Goal: Task Accomplishment & Management: Complete application form

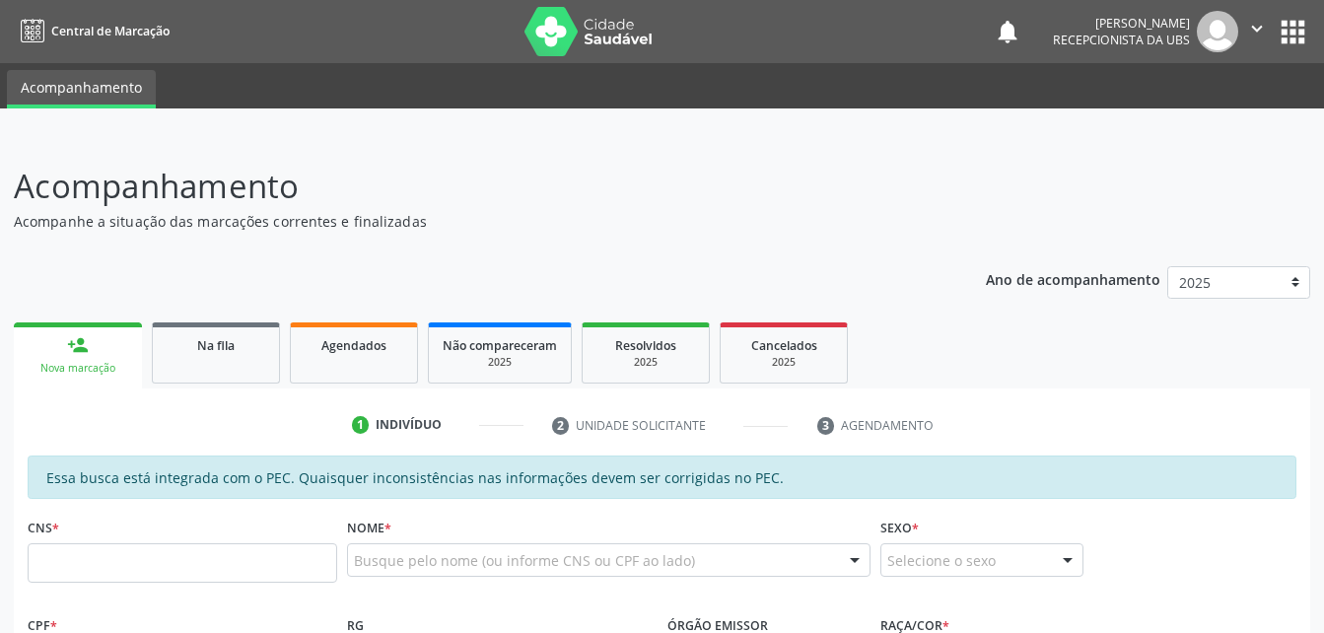
scroll to position [99, 0]
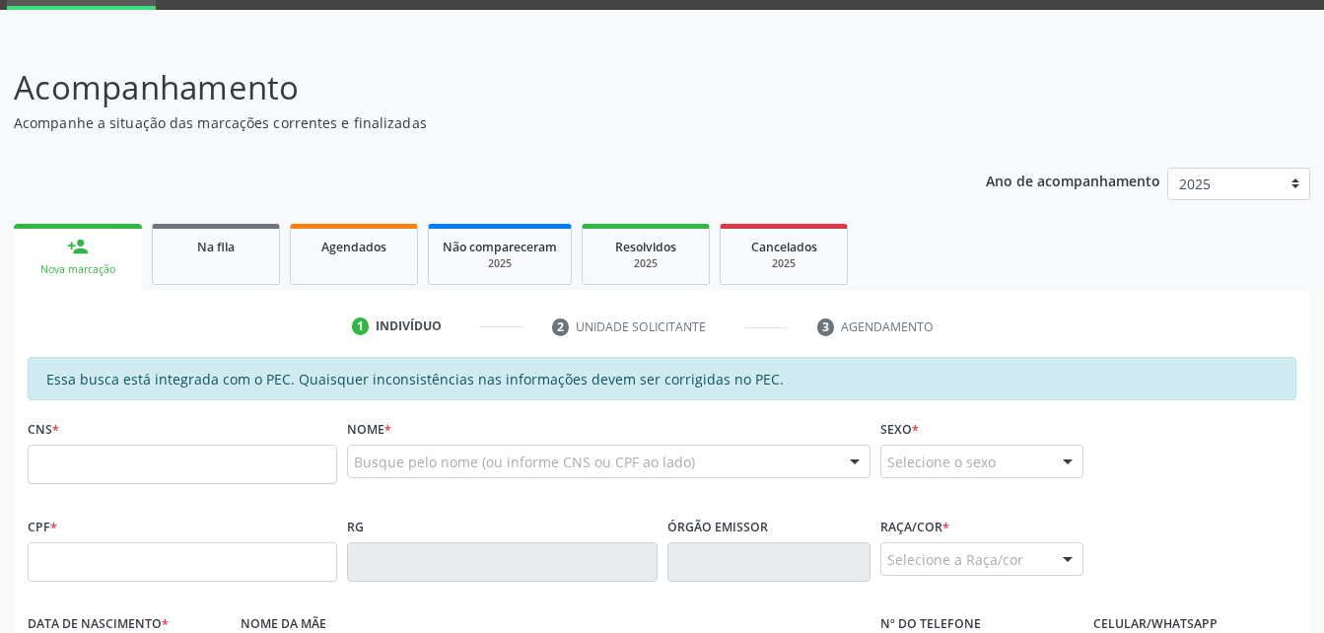
click at [149, 472] on input "text" at bounding box center [183, 464] width 310 height 39
type input "700 0063 5272 5907"
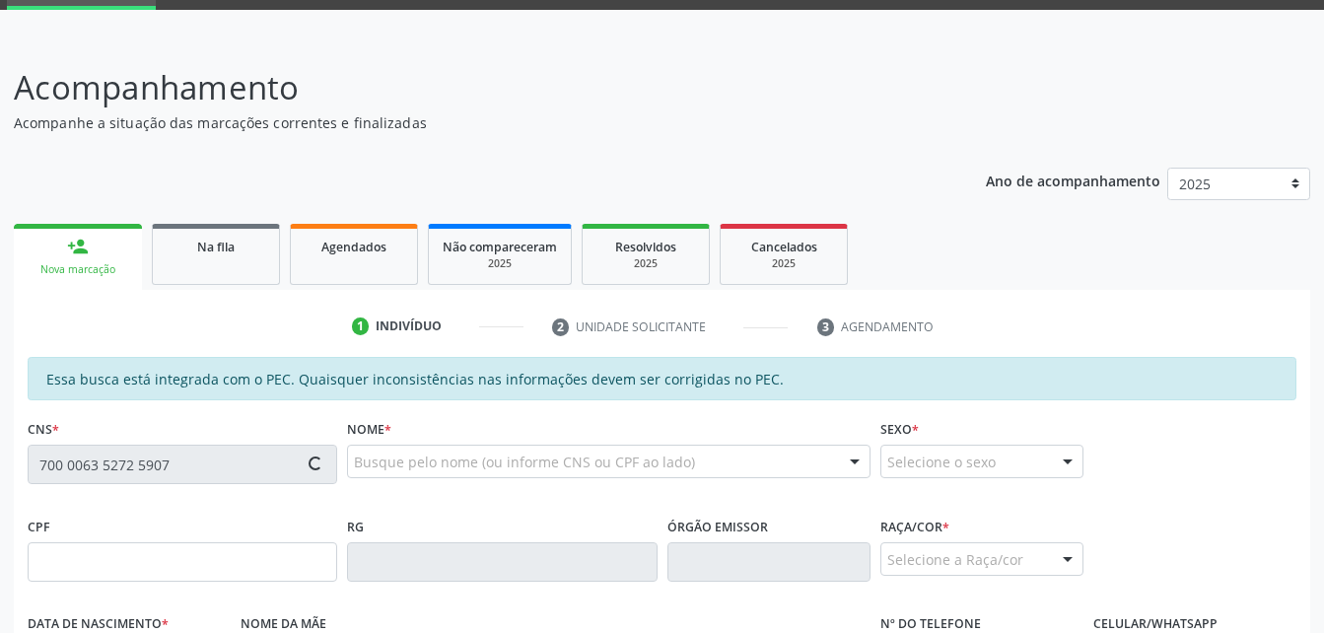
type input "030.331.214-97"
type input "[DATE]"
type input "[PERSON_NAME]"
type input "[PHONE_NUMBER]"
type input "S/N"
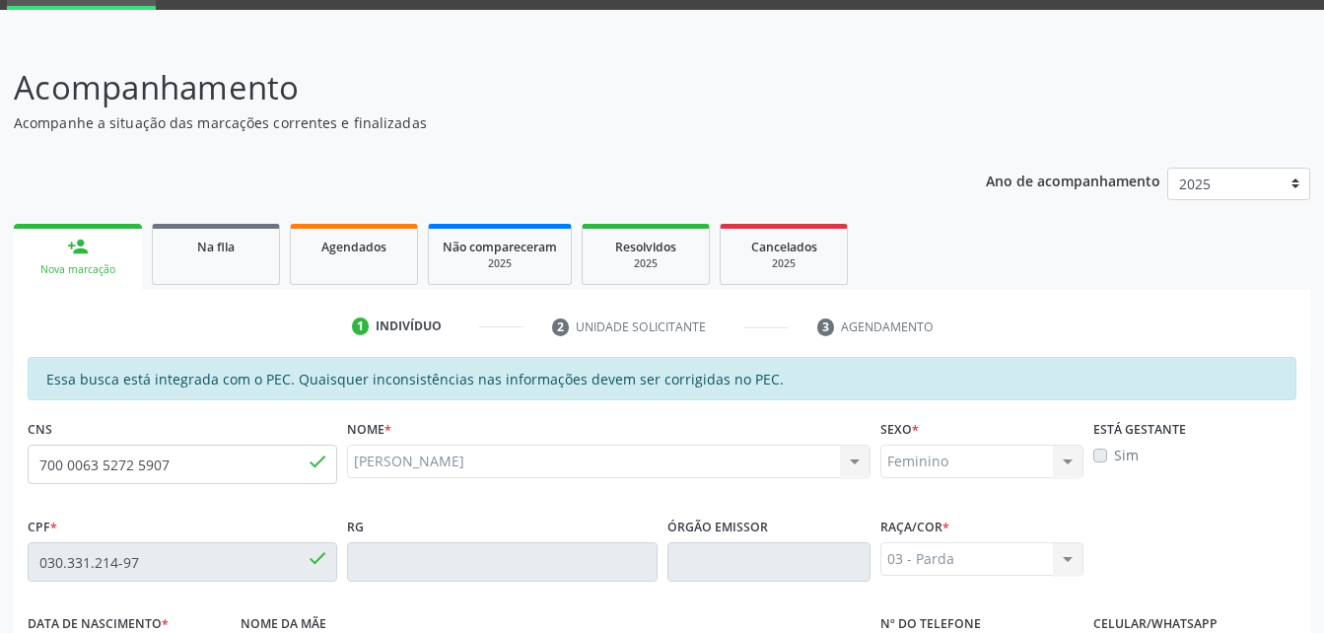
scroll to position [521, 0]
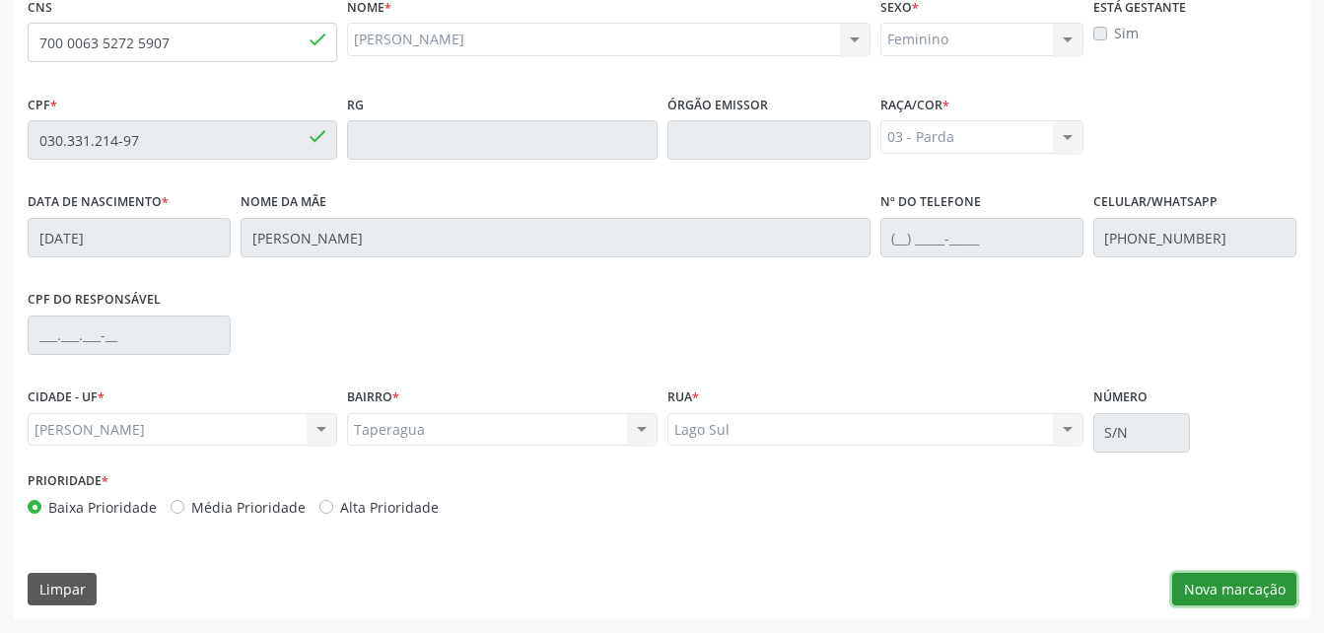
click at [1205, 588] on button "Nova marcação" at bounding box center [1234, 590] width 124 height 34
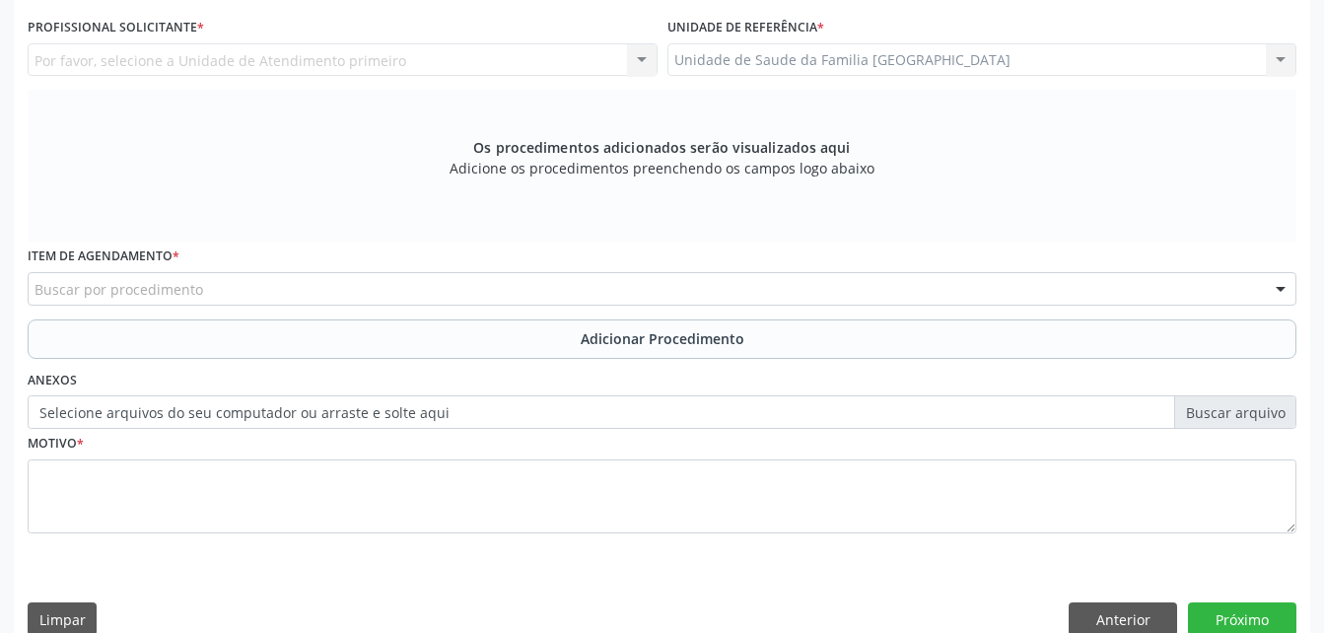
scroll to position [323, 0]
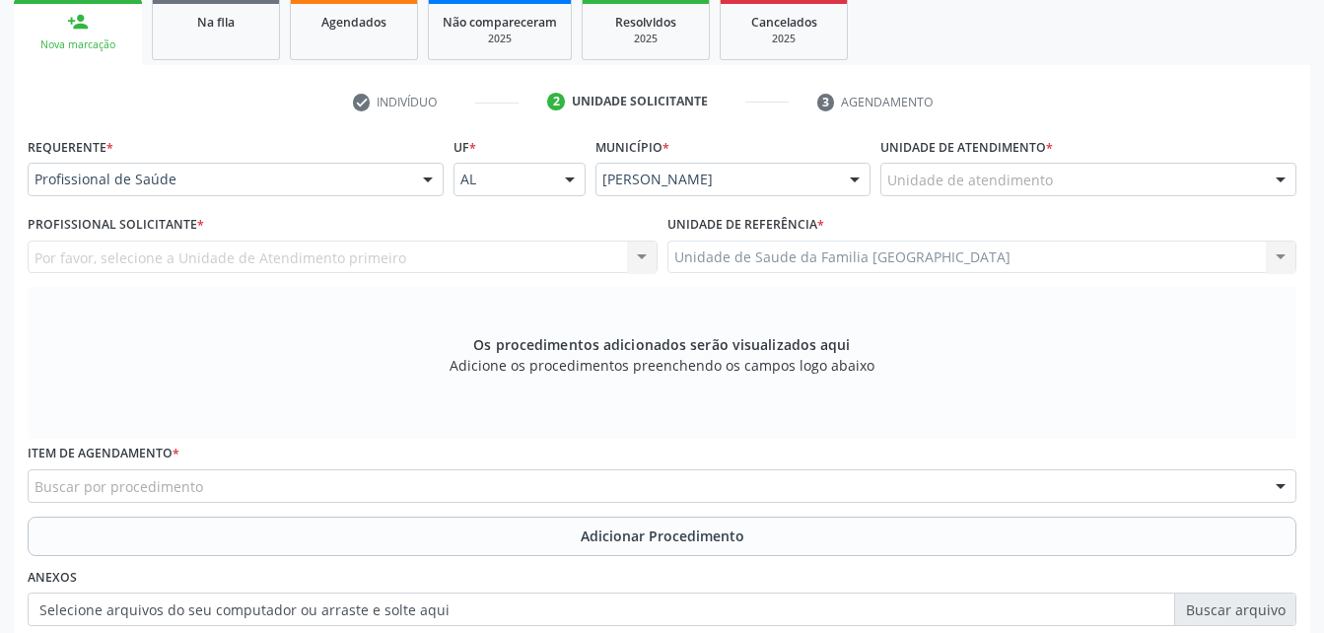
click at [1014, 155] on label "Unidade de atendimento *" at bounding box center [966, 147] width 173 height 31
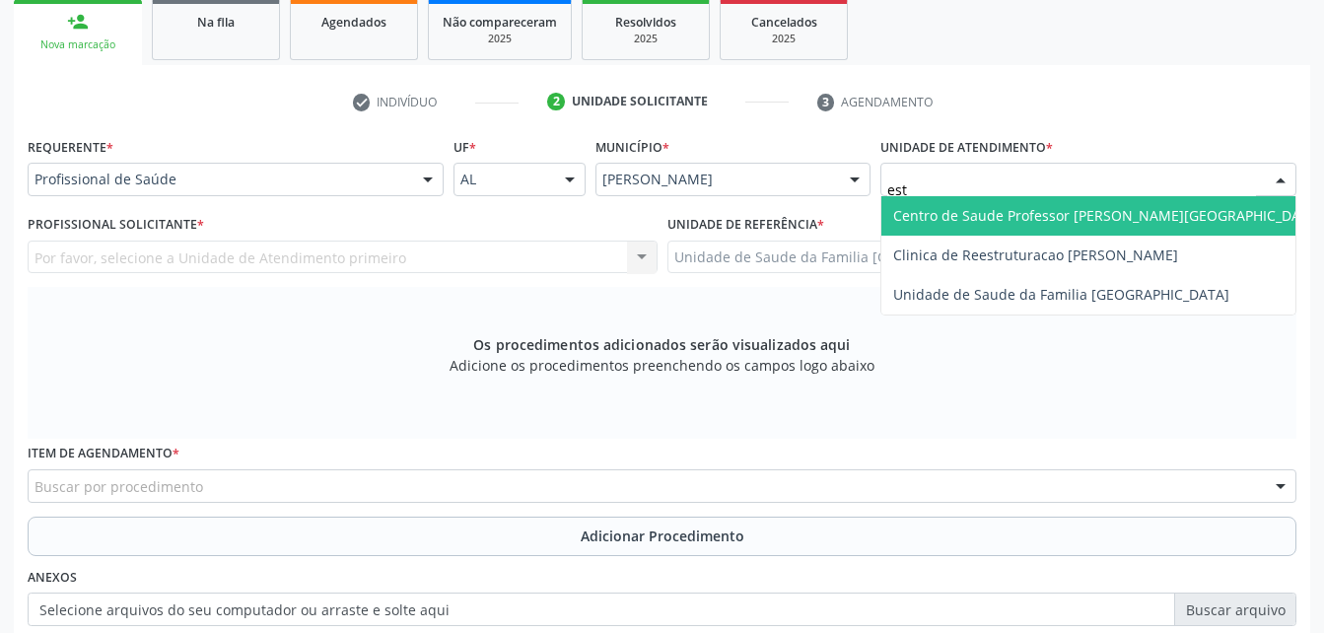
type input "esti"
click at [1029, 210] on span "Unidade de Saude da Familia [GEOGRAPHIC_DATA]" at bounding box center [1061, 215] width 336 height 19
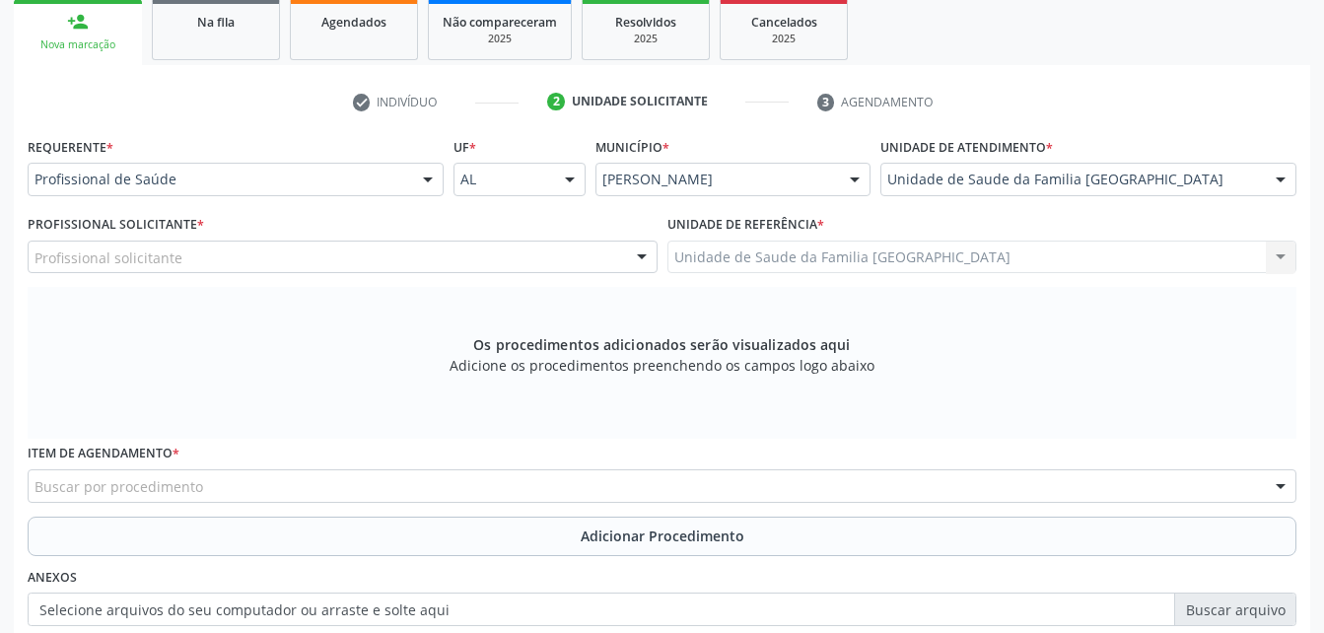
click at [346, 253] on div "Profissional solicitante" at bounding box center [343, 258] width 630 height 34
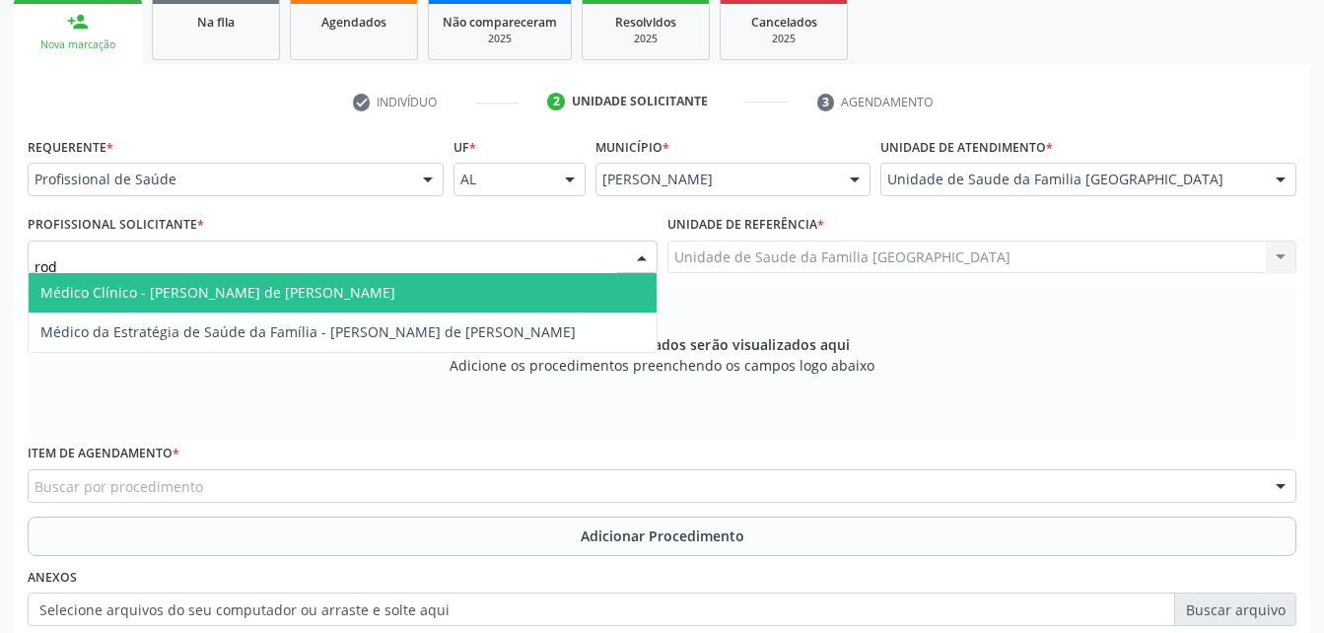
type input "rodr"
click at [390, 287] on span "Médico Clínico - [PERSON_NAME] de [PERSON_NAME]" at bounding box center [343, 292] width 628 height 39
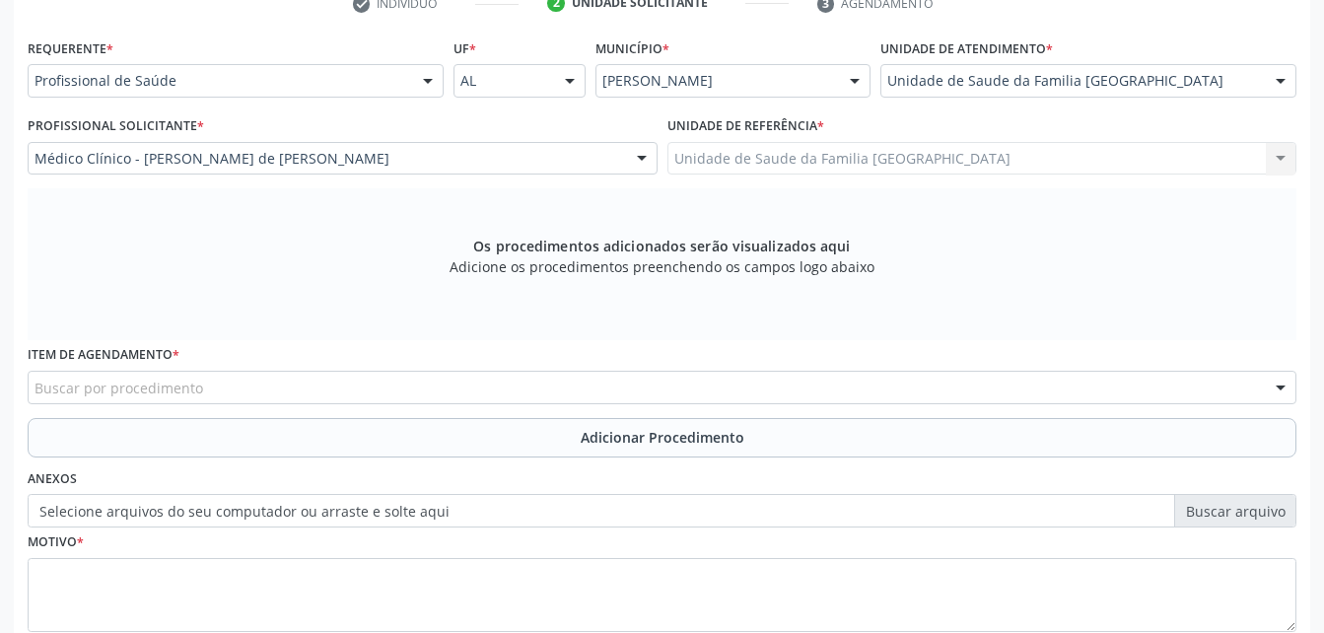
scroll to position [521, 0]
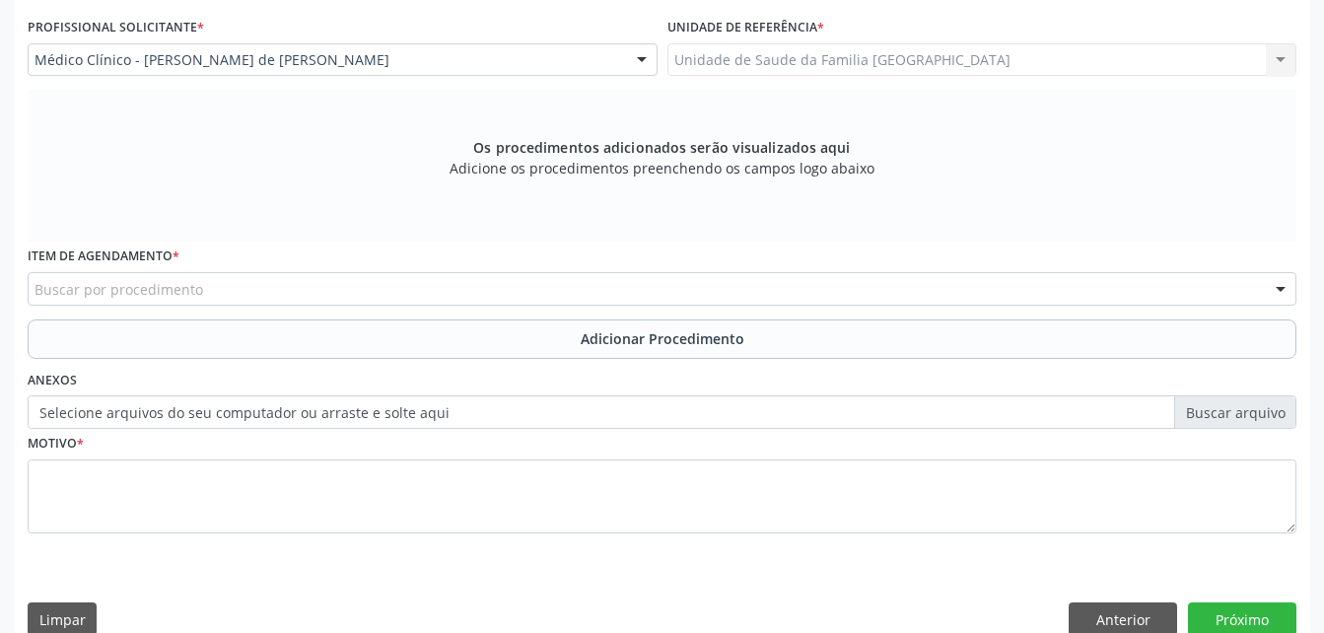
click at [407, 299] on div "Buscar por procedimento" at bounding box center [662, 289] width 1269 height 34
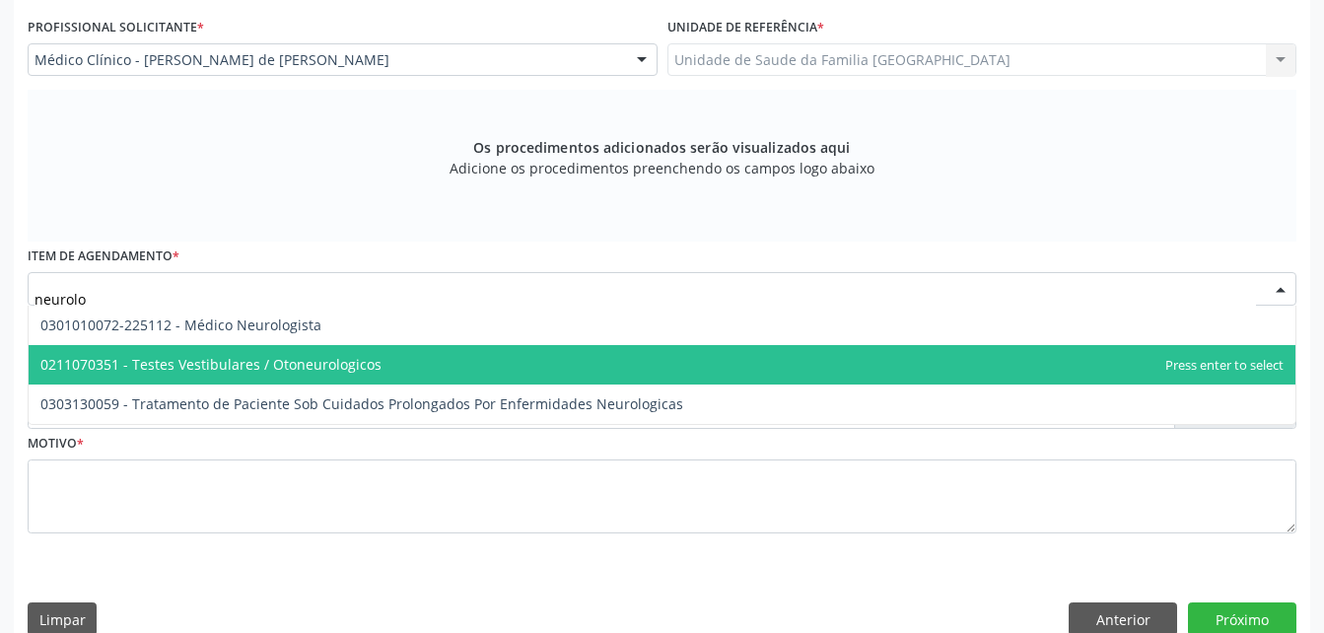
click at [536, 345] on span "0211070351 - Testes Vestibulares / Otoneurologicos" at bounding box center [662, 364] width 1267 height 39
type input "neurolo"
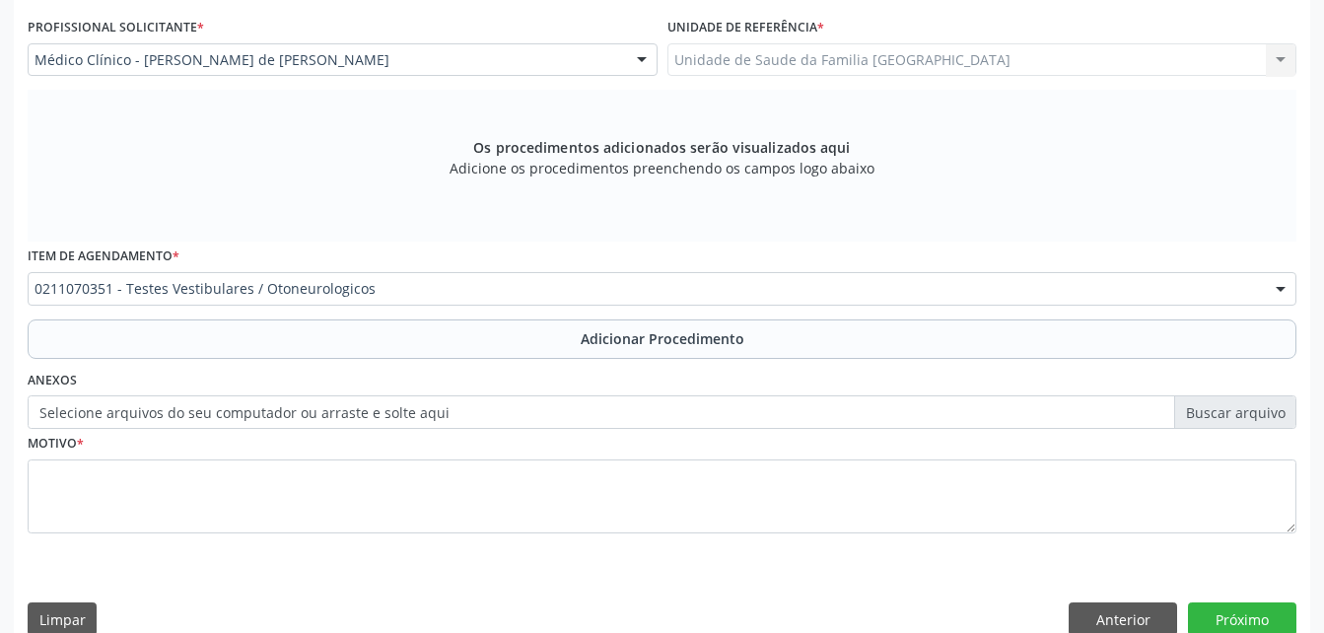
click at [536, 344] on div "Requerente * Profissional de Saúde Profissional de Saúde Paciente Nenhum result…" at bounding box center [662, 248] width 1269 height 626
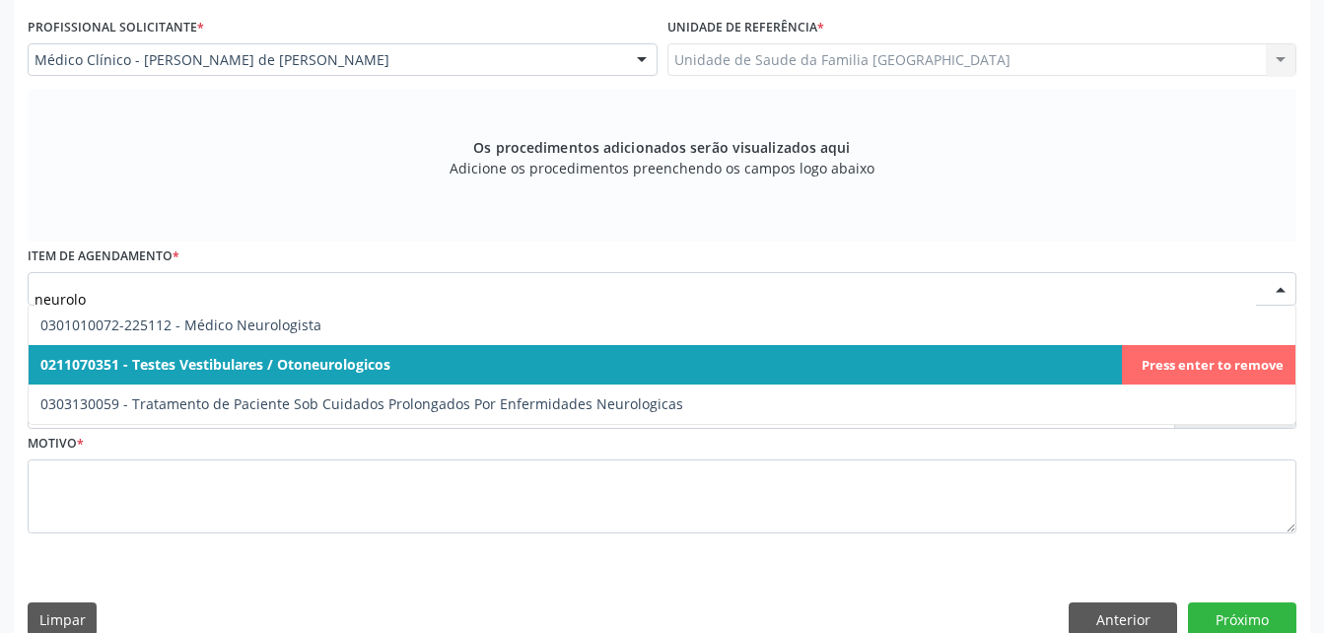
type input "neurolog"
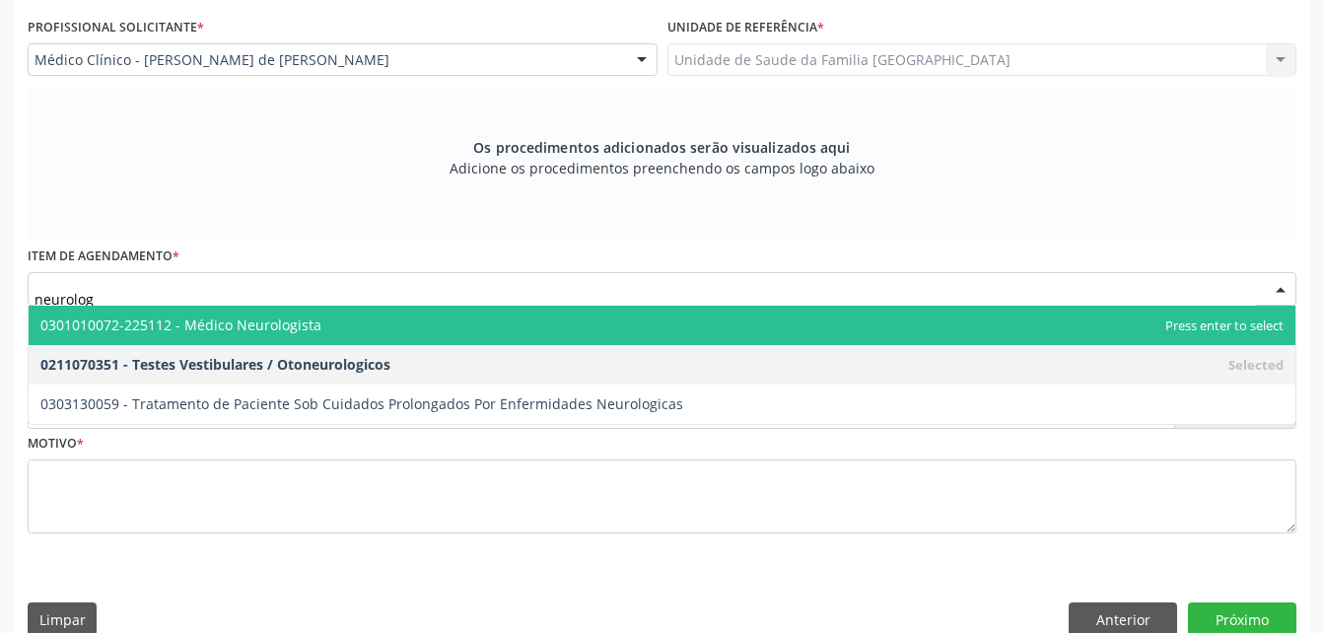
click at [544, 336] on span "0301010072-225112 - Médico Neurologista" at bounding box center [662, 325] width 1267 height 39
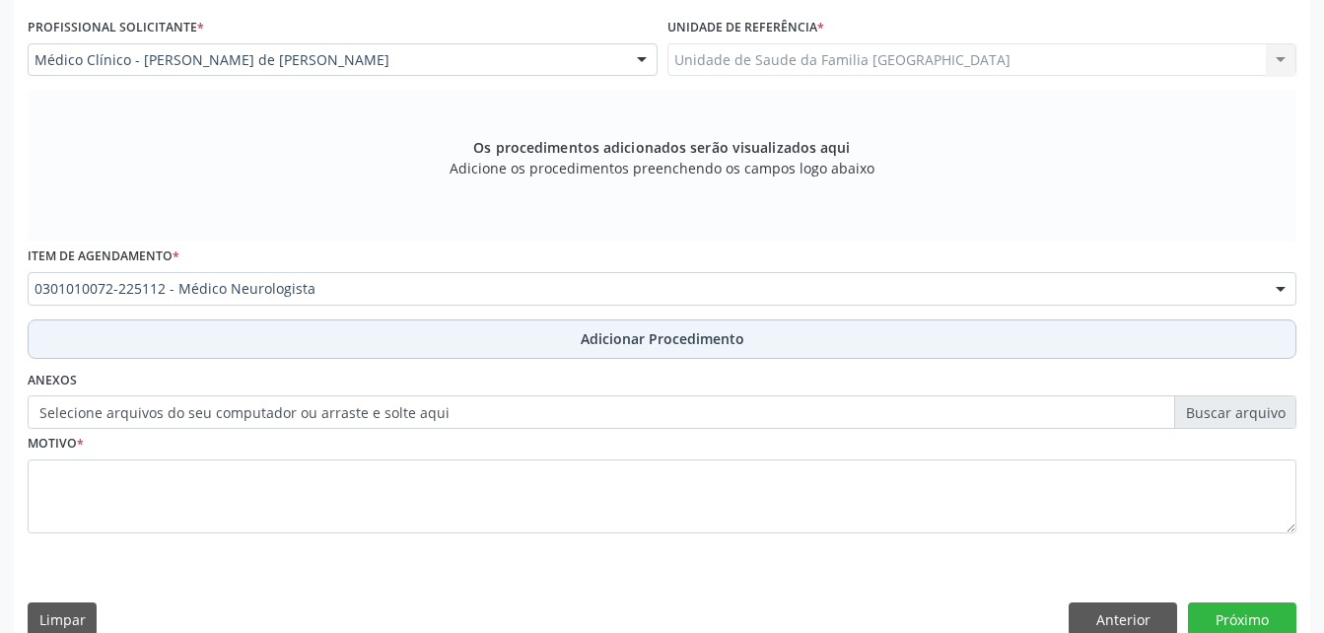
click at [528, 342] on button "Adicionar Procedimento" at bounding box center [662, 338] width 1269 height 39
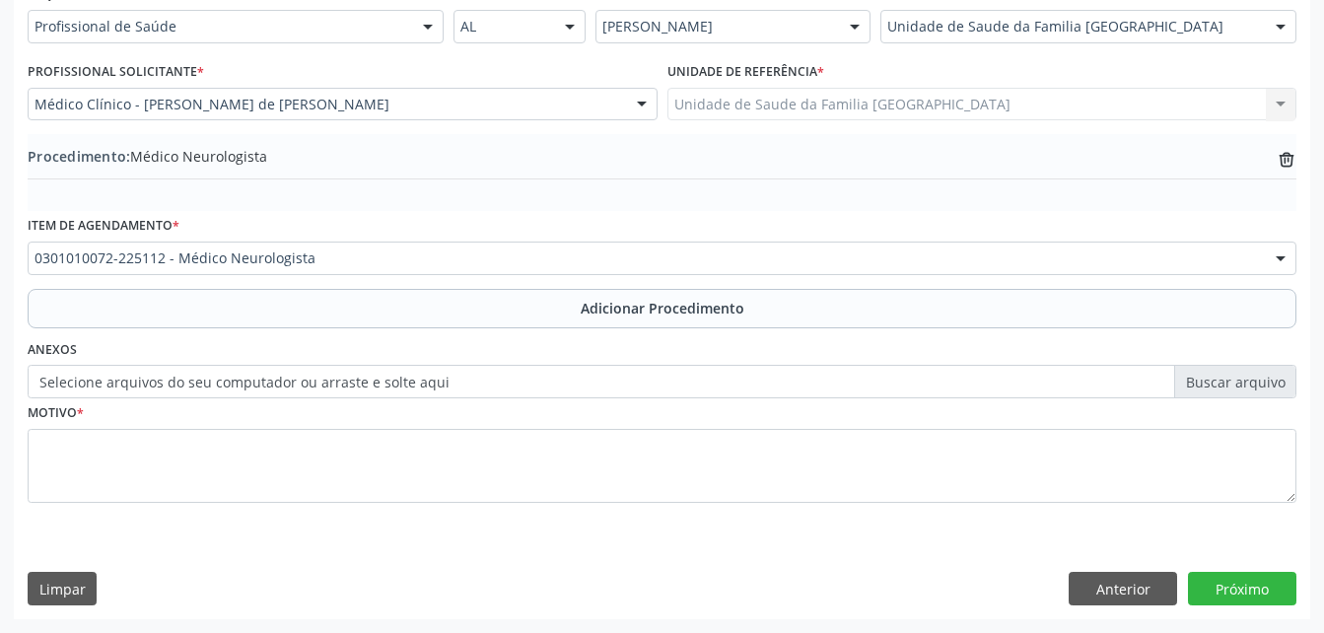
scroll to position [476, 0]
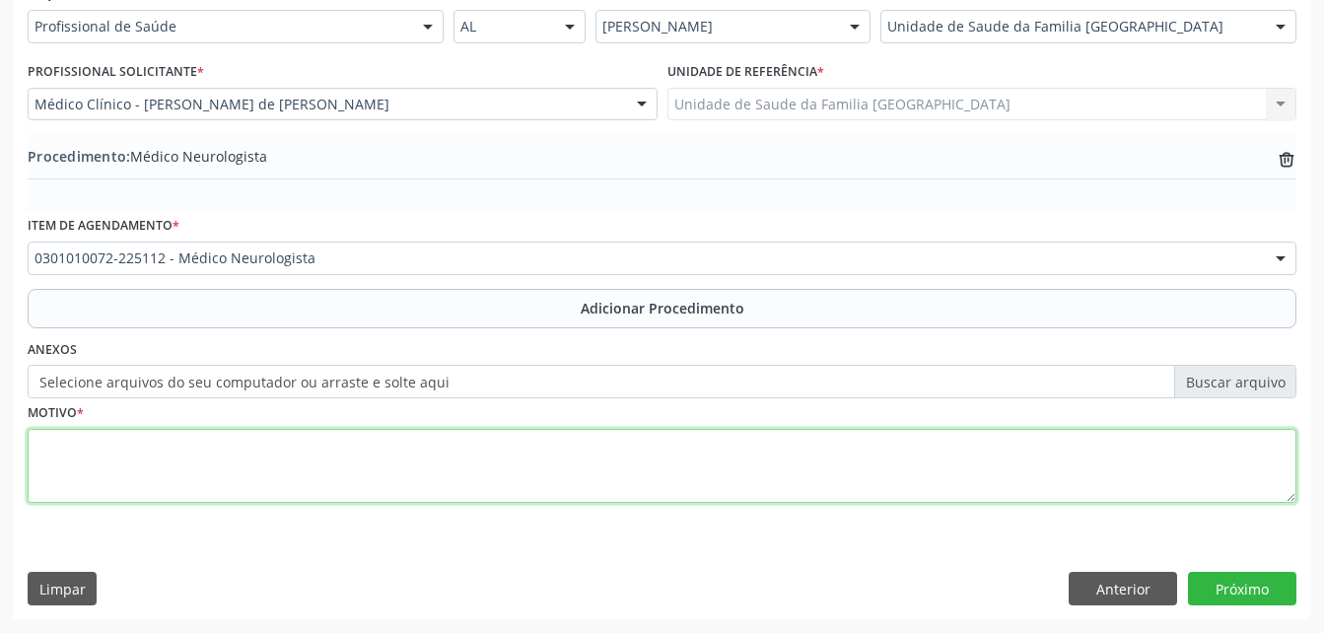
click at [539, 483] on textarea at bounding box center [662, 466] width 1269 height 75
type textarea "d"
type textarea "DEMÊNCIA"
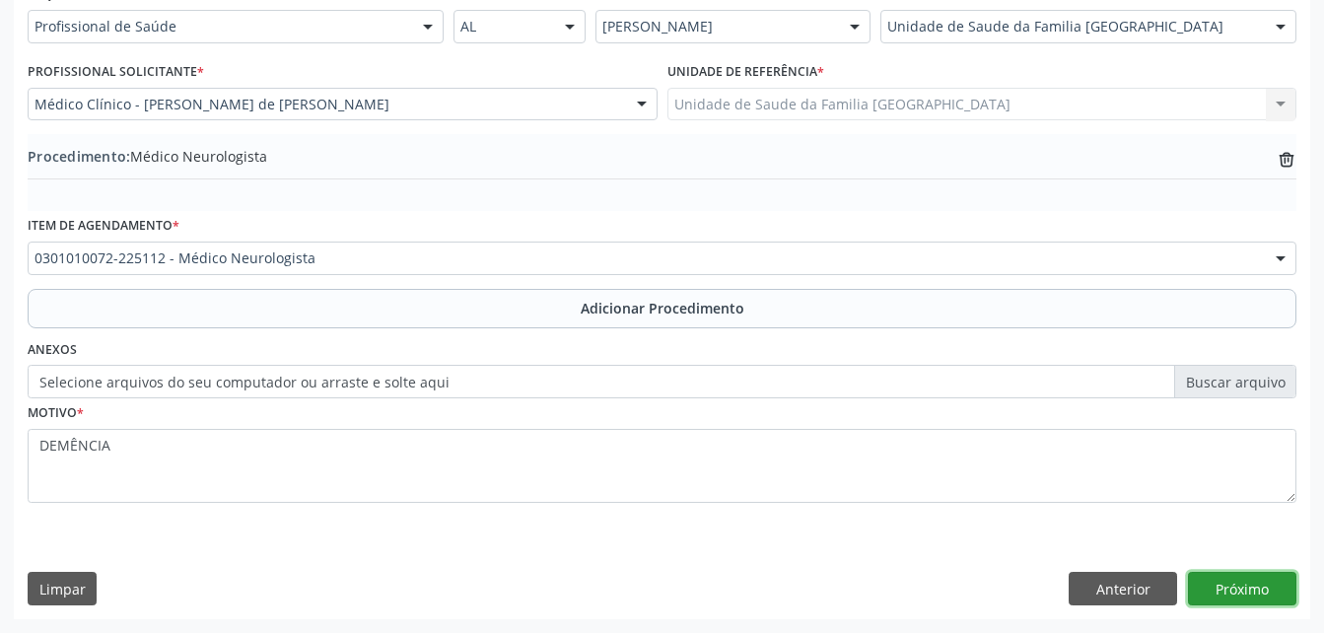
click at [1241, 585] on button "Próximo" at bounding box center [1242, 589] width 108 height 34
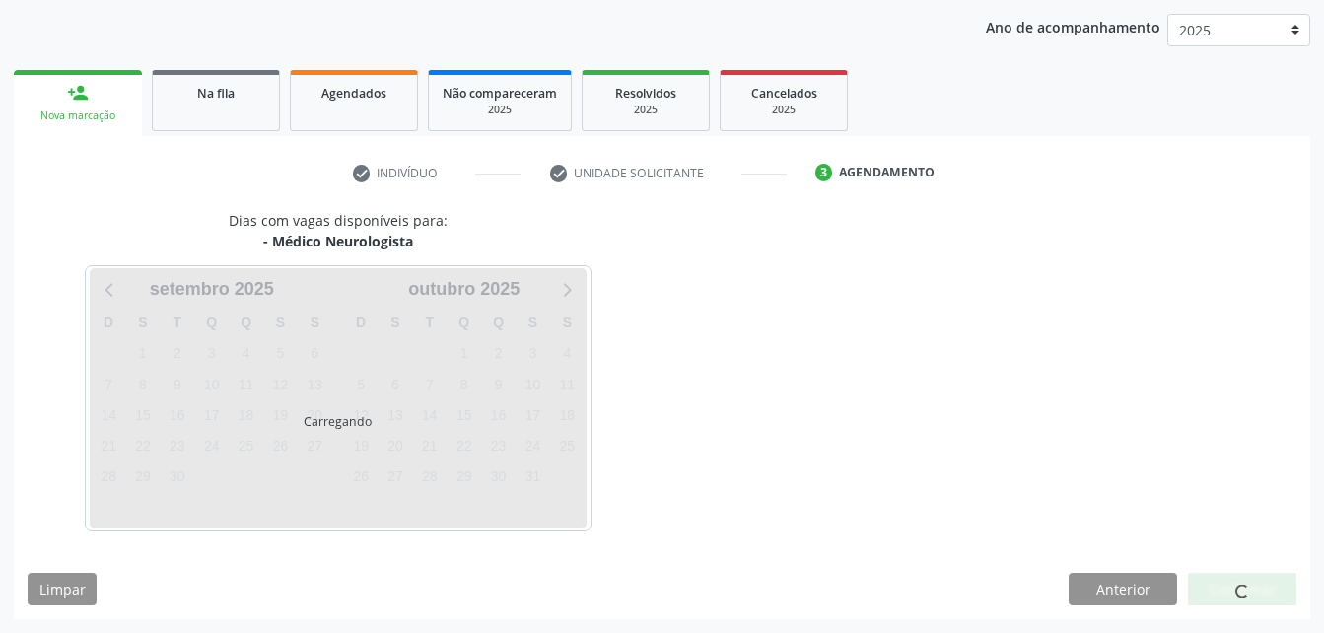
scroll to position [311, 0]
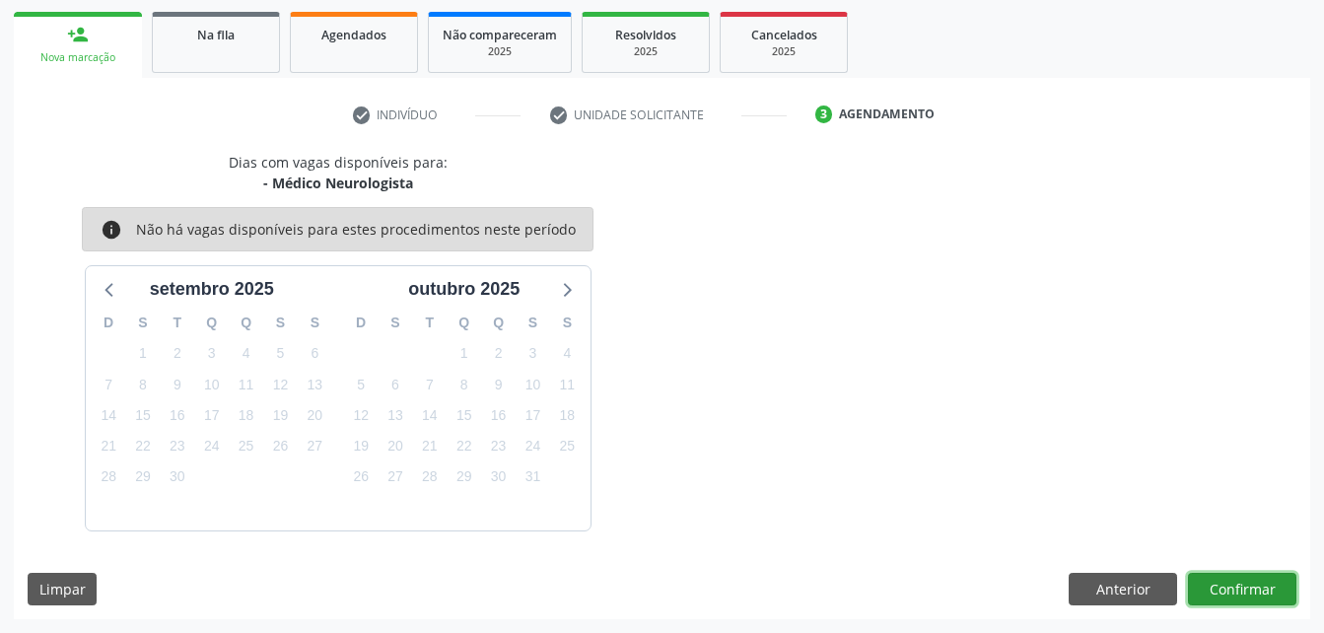
click at [1261, 596] on button "Confirmar" at bounding box center [1242, 590] width 108 height 34
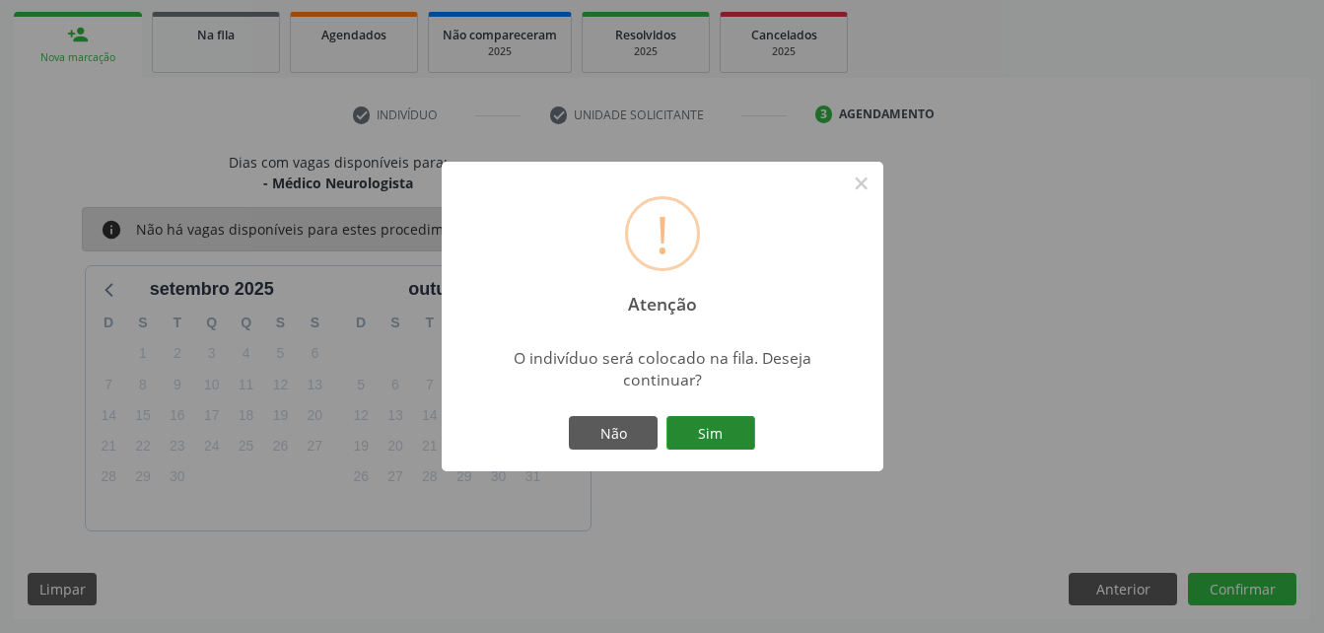
click at [733, 430] on button "Sim" at bounding box center [711, 433] width 89 height 34
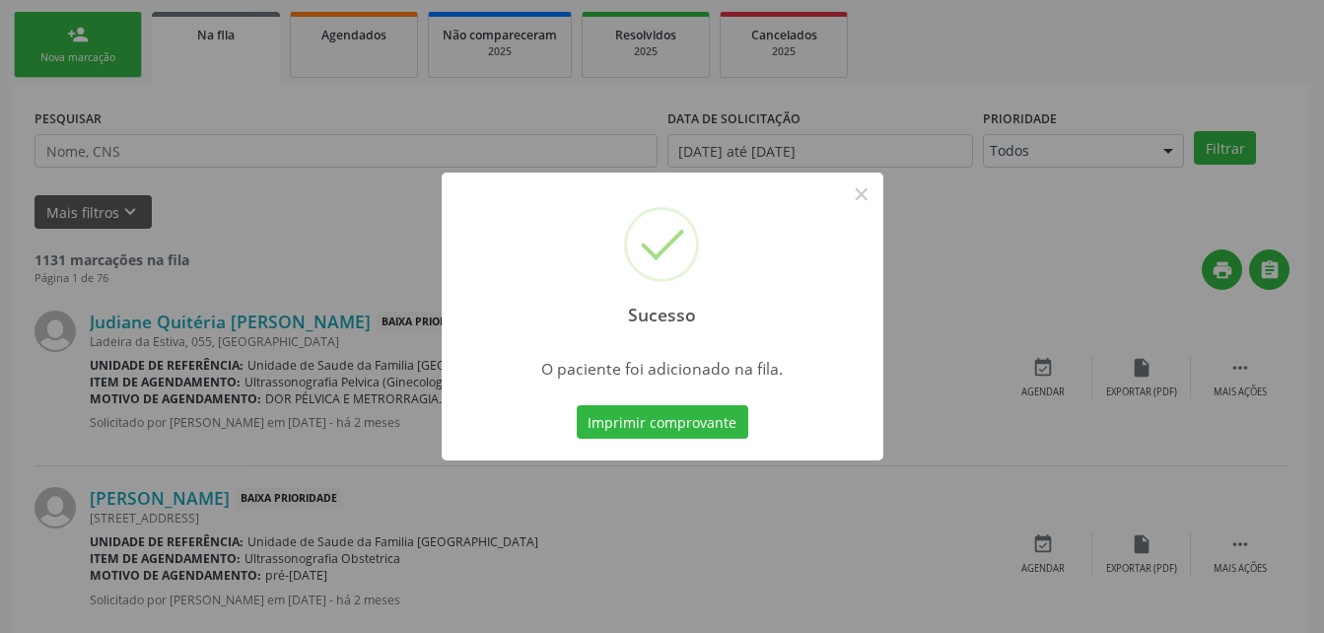
scroll to position [45, 0]
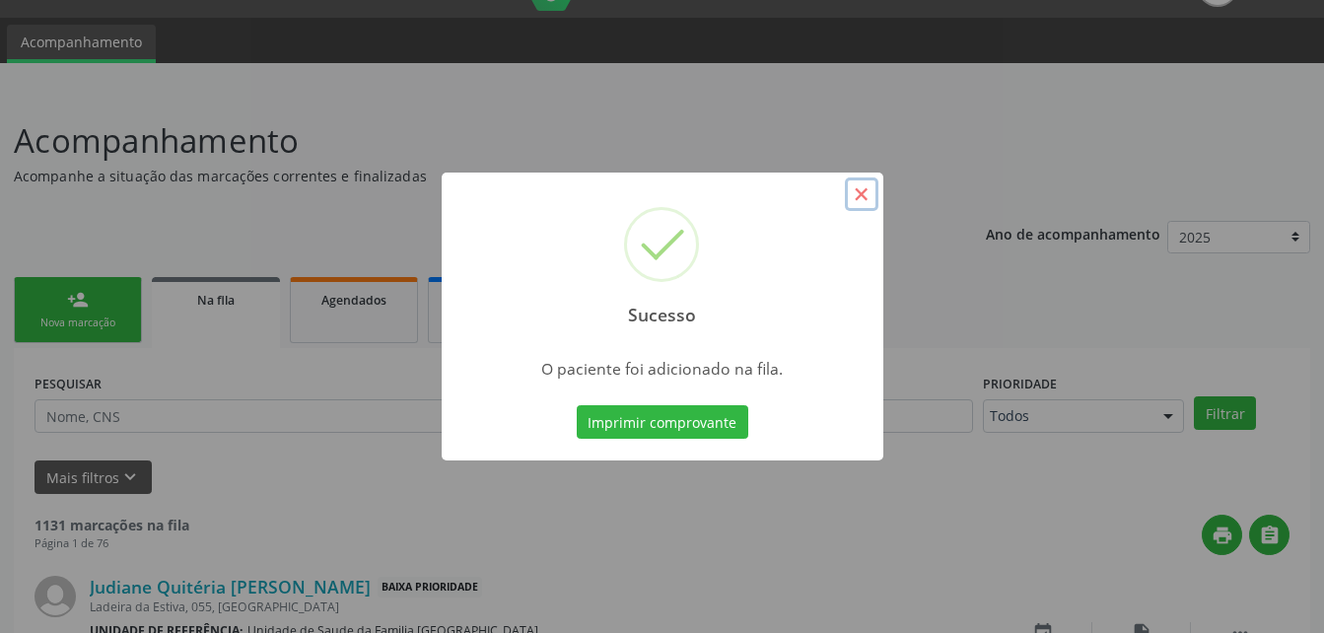
click at [859, 189] on button "×" at bounding box center [862, 194] width 34 height 34
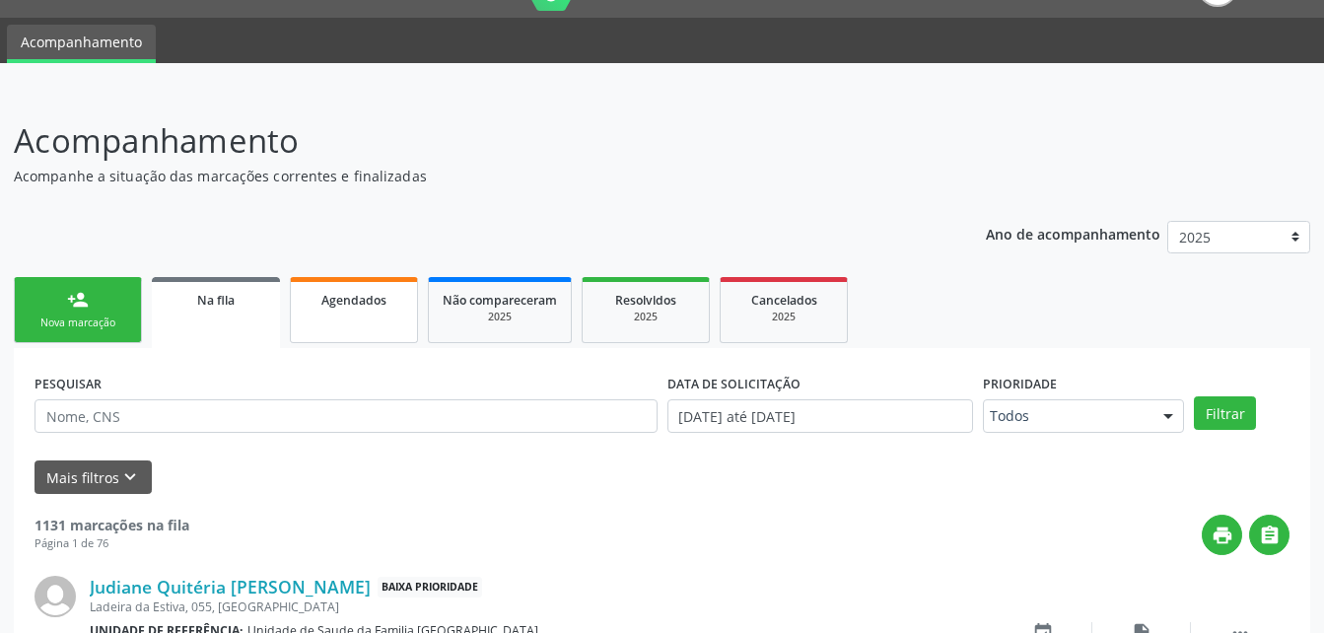
click at [352, 294] on span "Agendados" at bounding box center [353, 300] width 65 height 17
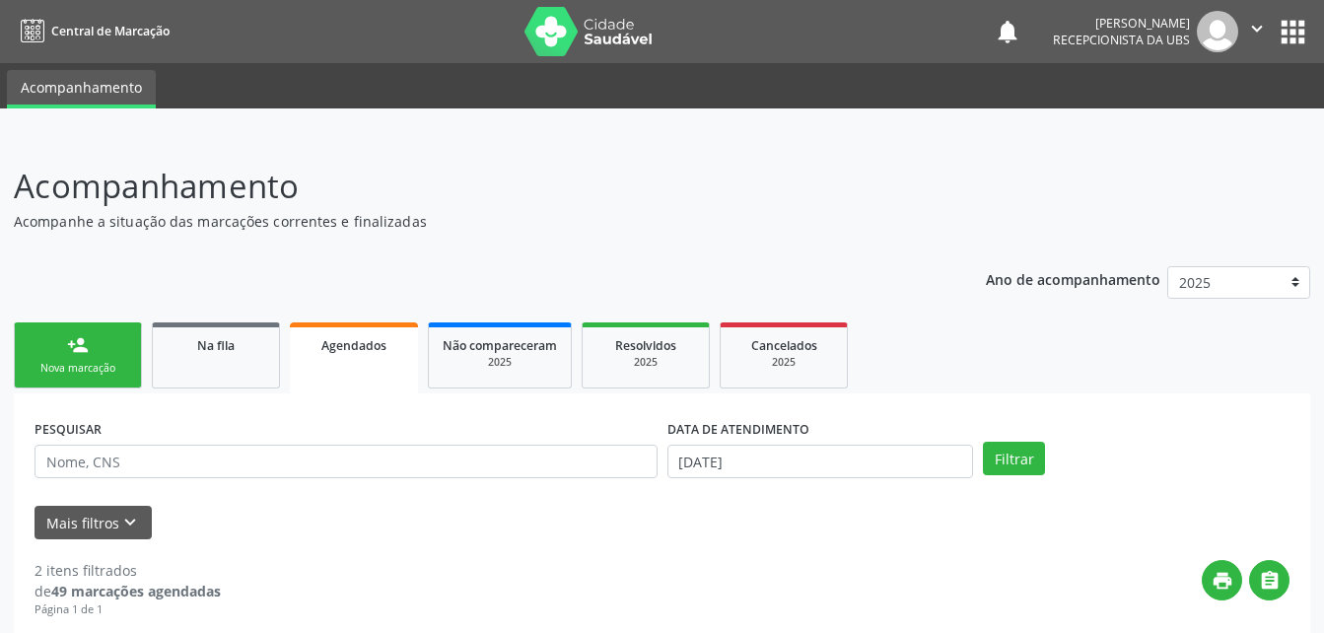
scroll to position [197, 0]
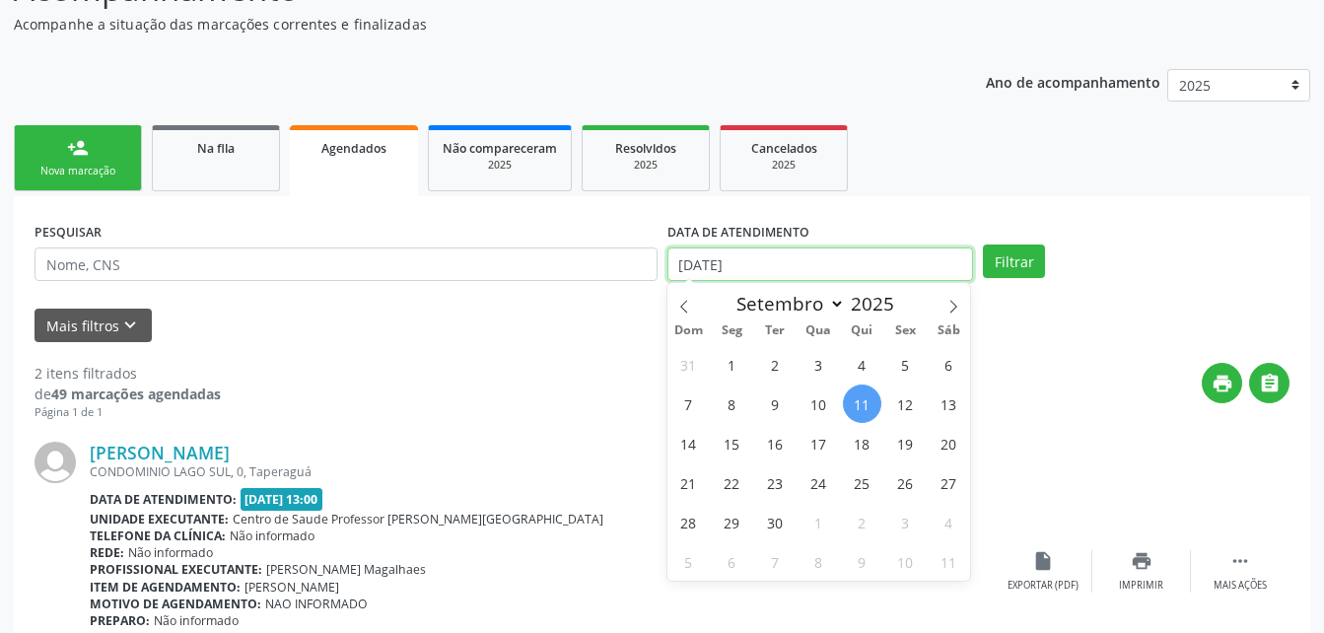
click at [831, 270] on input "[DATE]" at bounding box center [820, 264] width 307 height 34
click at [825, 402] on span "10" at bounding box center [819, 404] width 38 height 38
type input "[DATE]"
click at [817, 400] on span "10" at bounding box center [819, 404] width 38 height 38
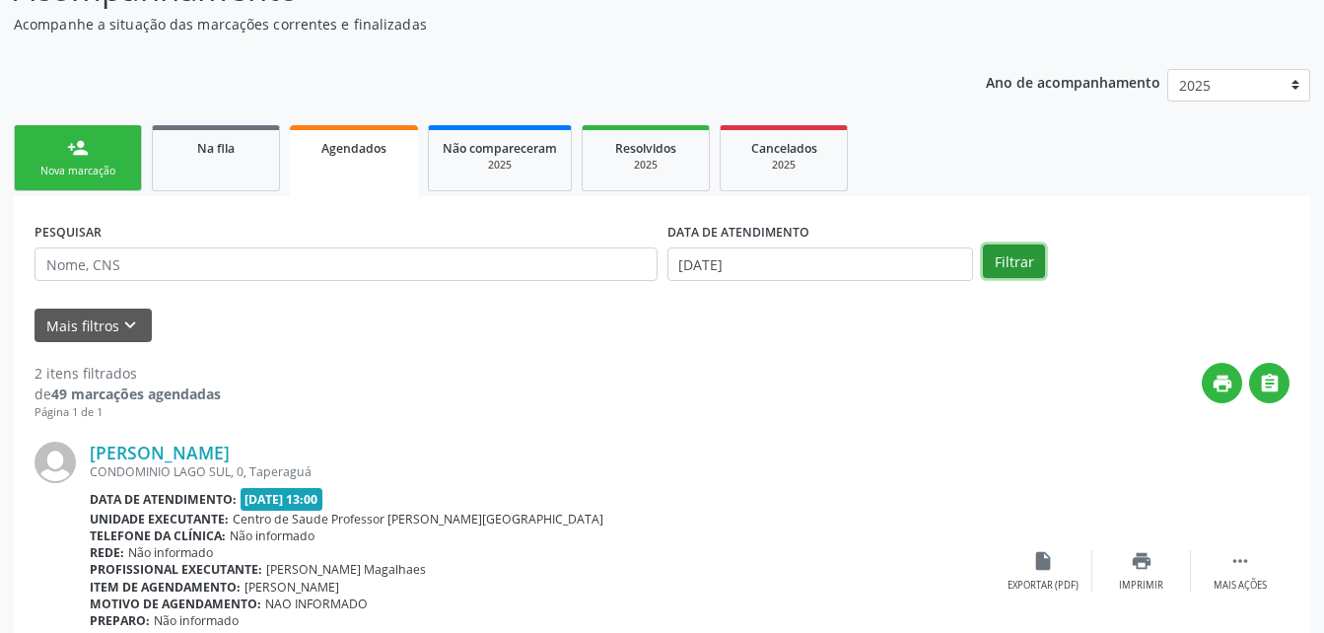
click at [991, 267] on button "Filtrar" at bounding box center [1014, 262] width 62 height 34
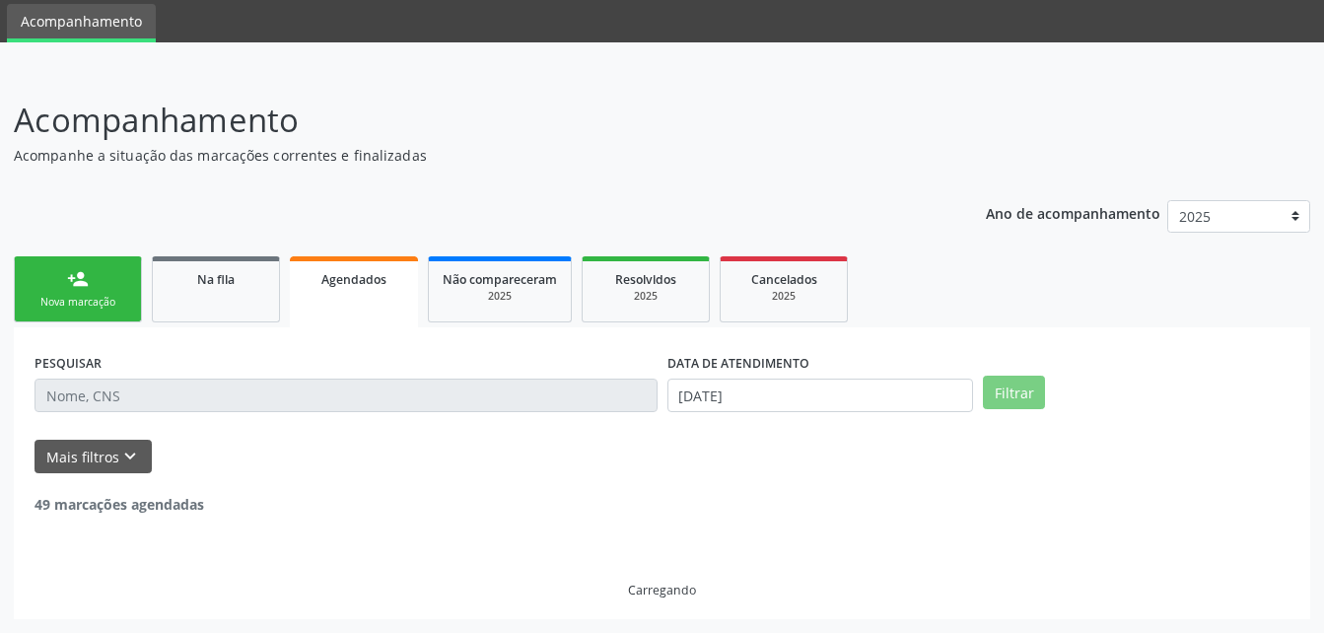
scroll to position [3, 0]
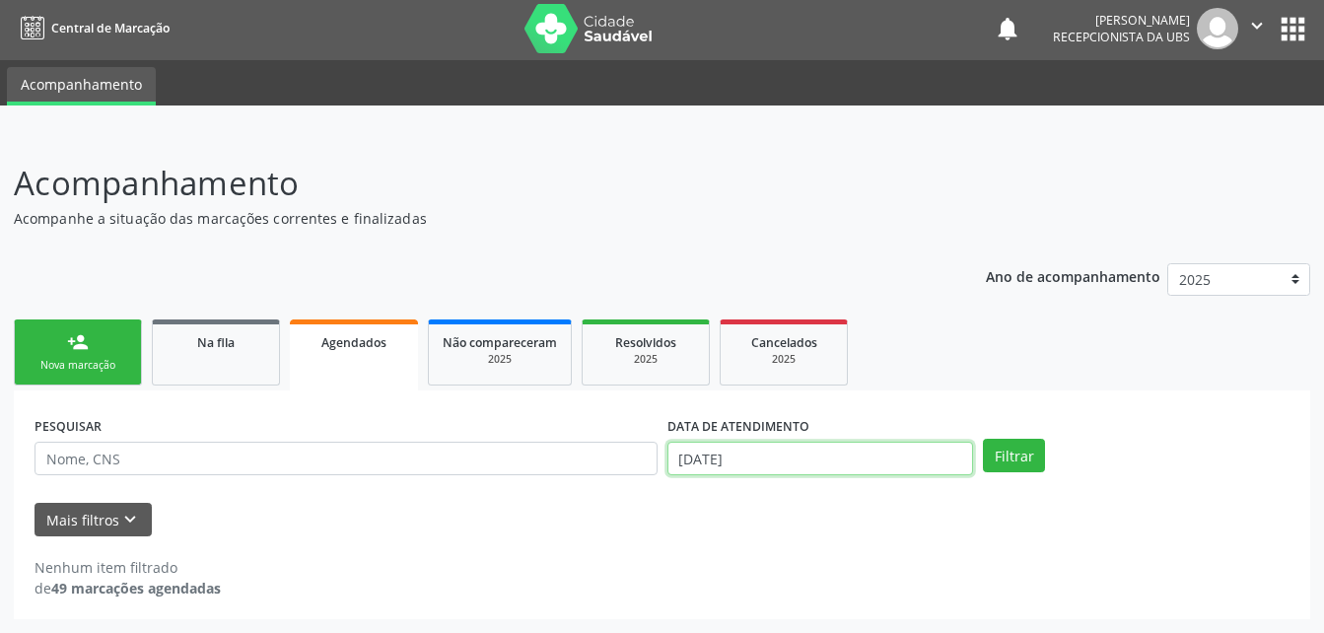
click at [784, 464] on body "Central de Marcação notifications [PERSON_NAME] Recepcionista da UBS  Configur…" at bounding box center [662, 313] width 1324 height 633
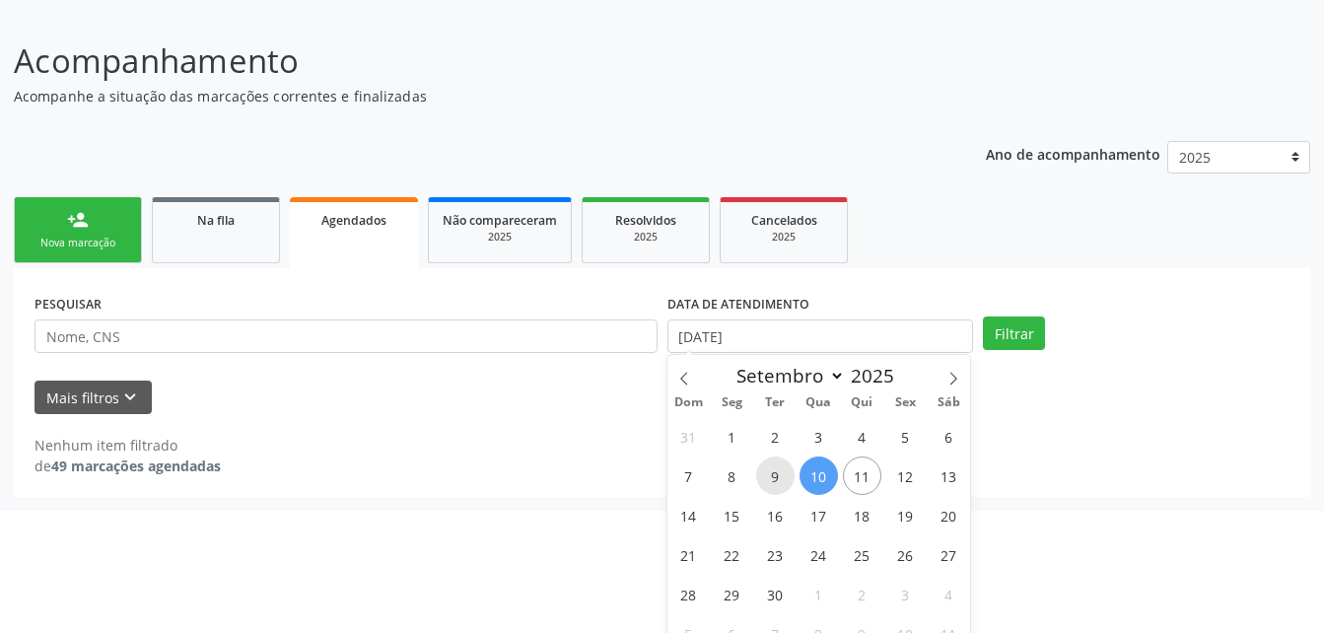
click at [768, 479] on span "9" at bounding box center [775, 475] width 38 height 38
type input "09/09/2025"
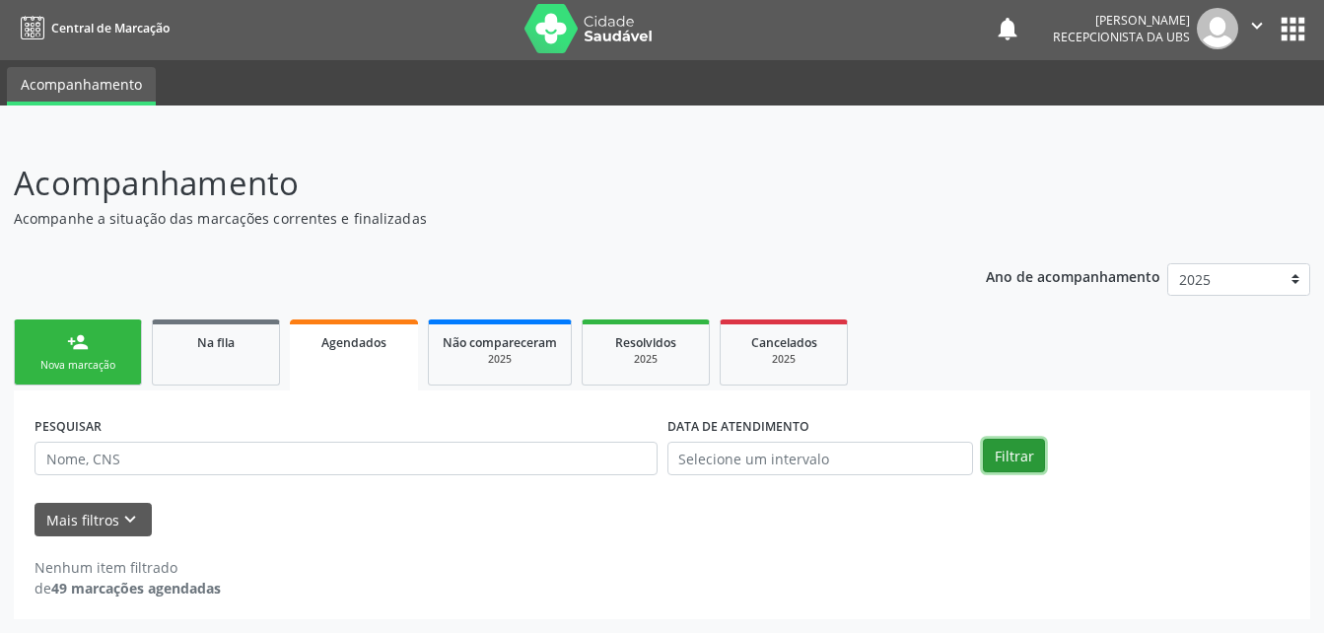
scroll to position [3, 0]
click at [1031, 345] on div "person_add Nova marcação Na fila Agendados Não compareceram 2025 Resolvidos 202…" at bounding box center [662, 467] width 1297 height 305
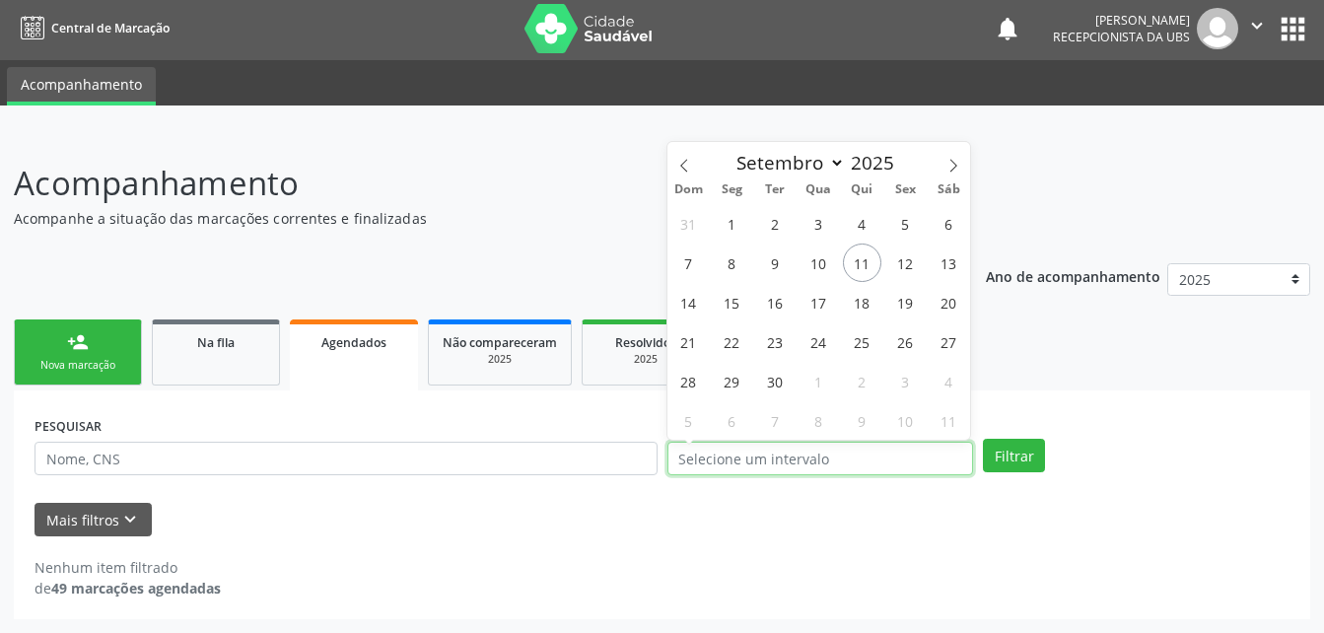
click at [824, 459] on input "text" at bounding box center [820, 459] width 307 height 34
click at [823, 268] on span "10" at bounding box center [819, 263] width 38 height 38
type input "[DATE]"
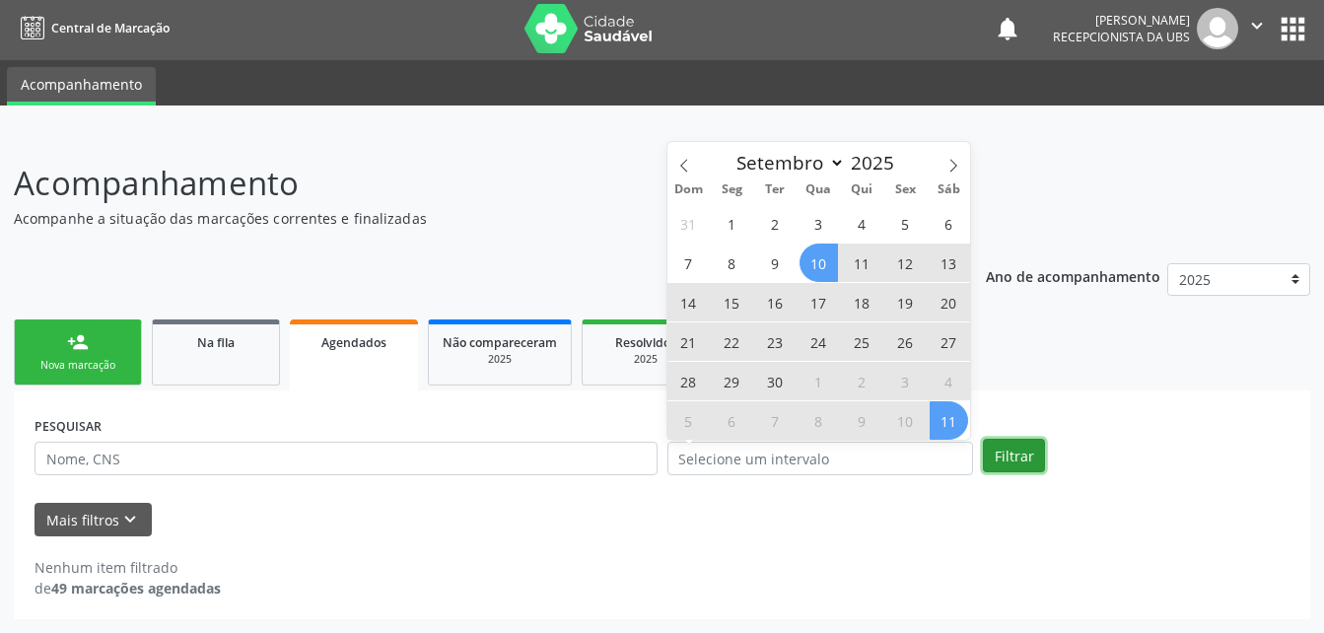
click at [1025, 451] on button "Filtrar" at bounding box center [1014, 456] width 62 height 34
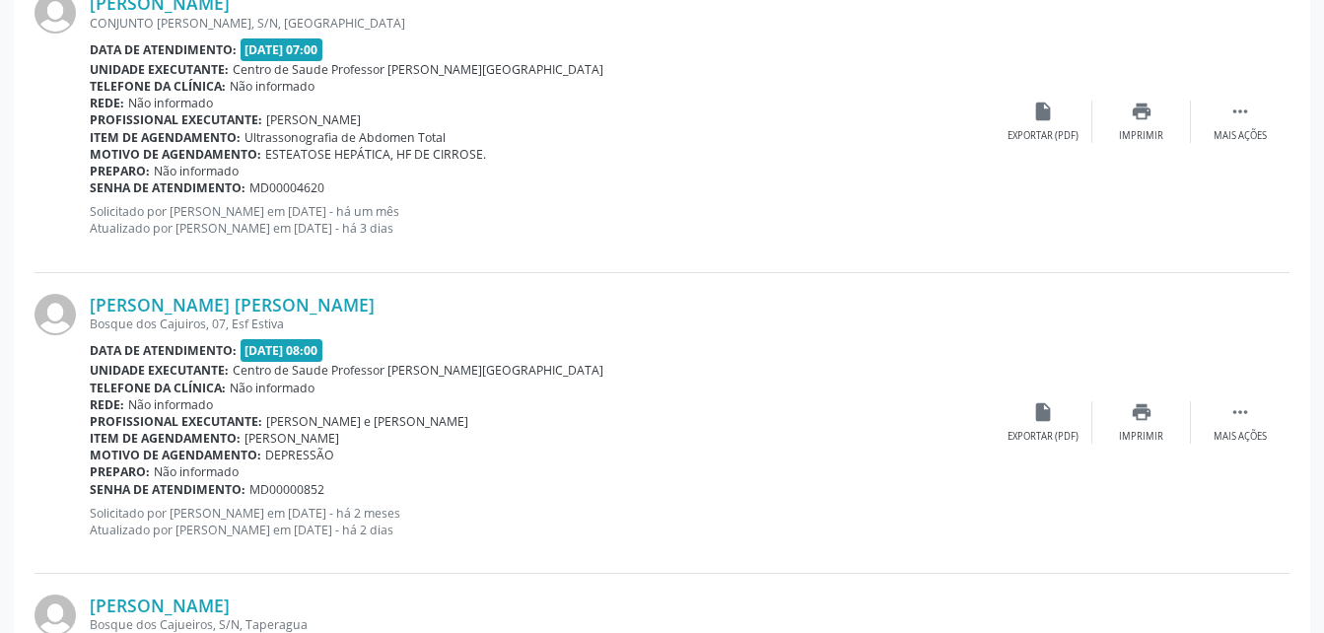
scroll to position [4575, 0]
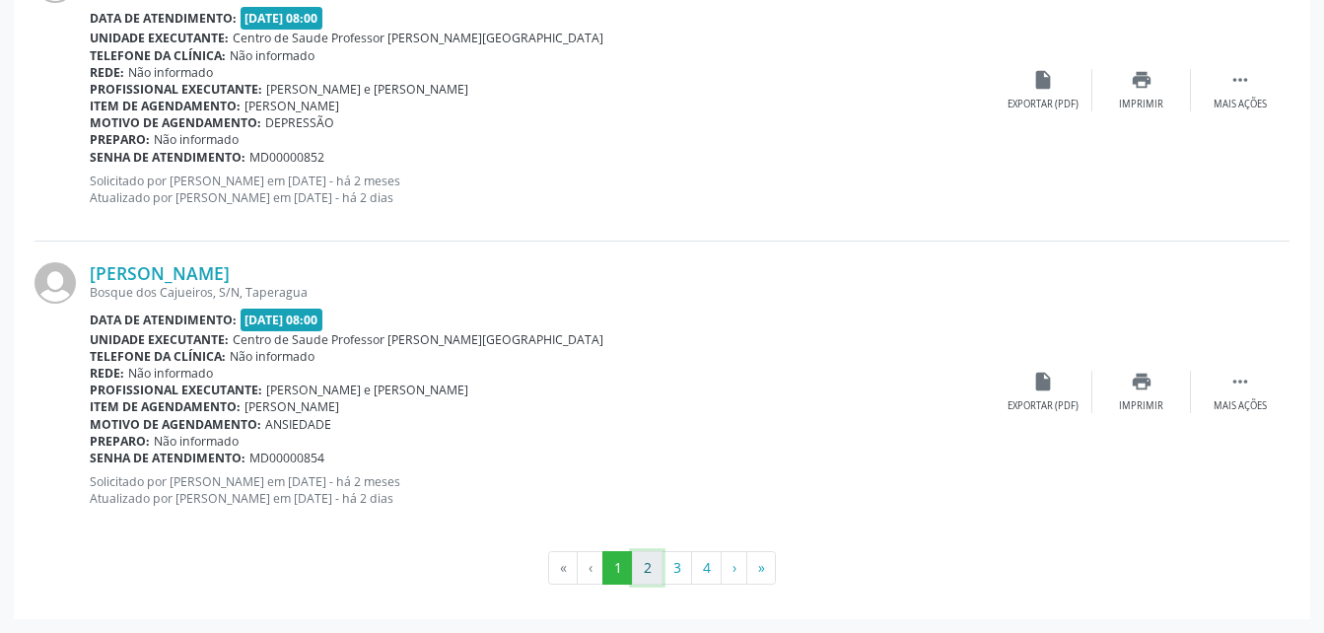
click at [638, 576] on button "2" at bounding box center [647, 568] width 31 height 34
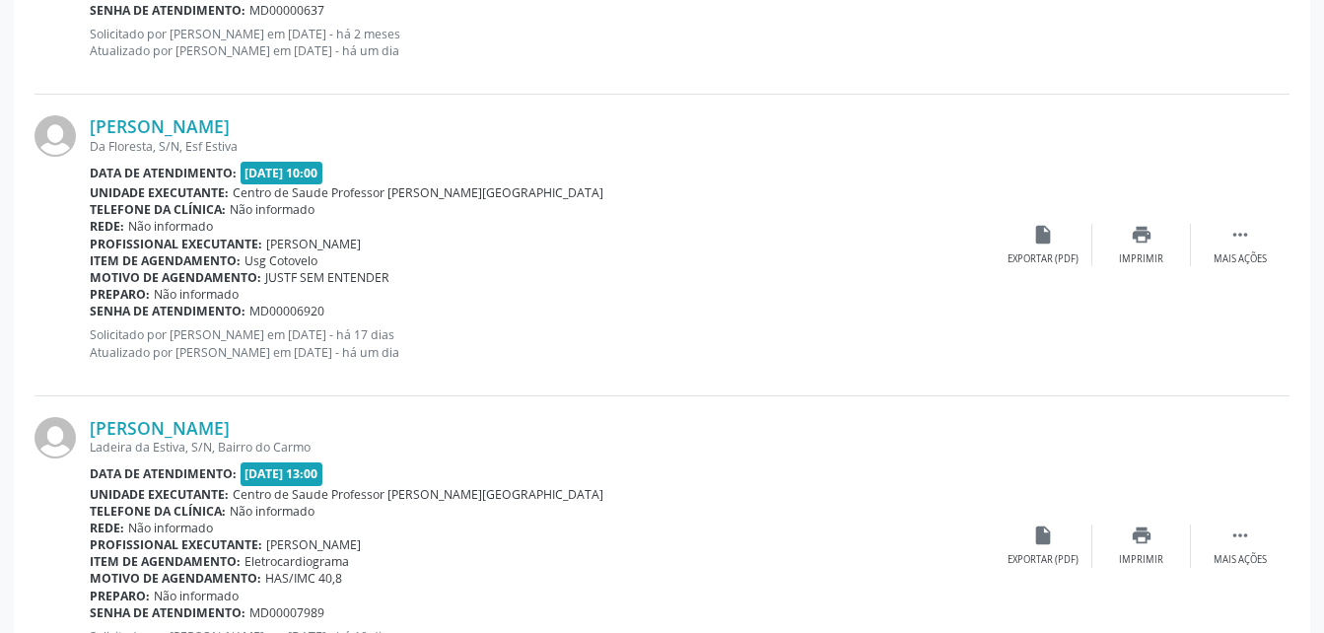
scroll to position [1913, 0]
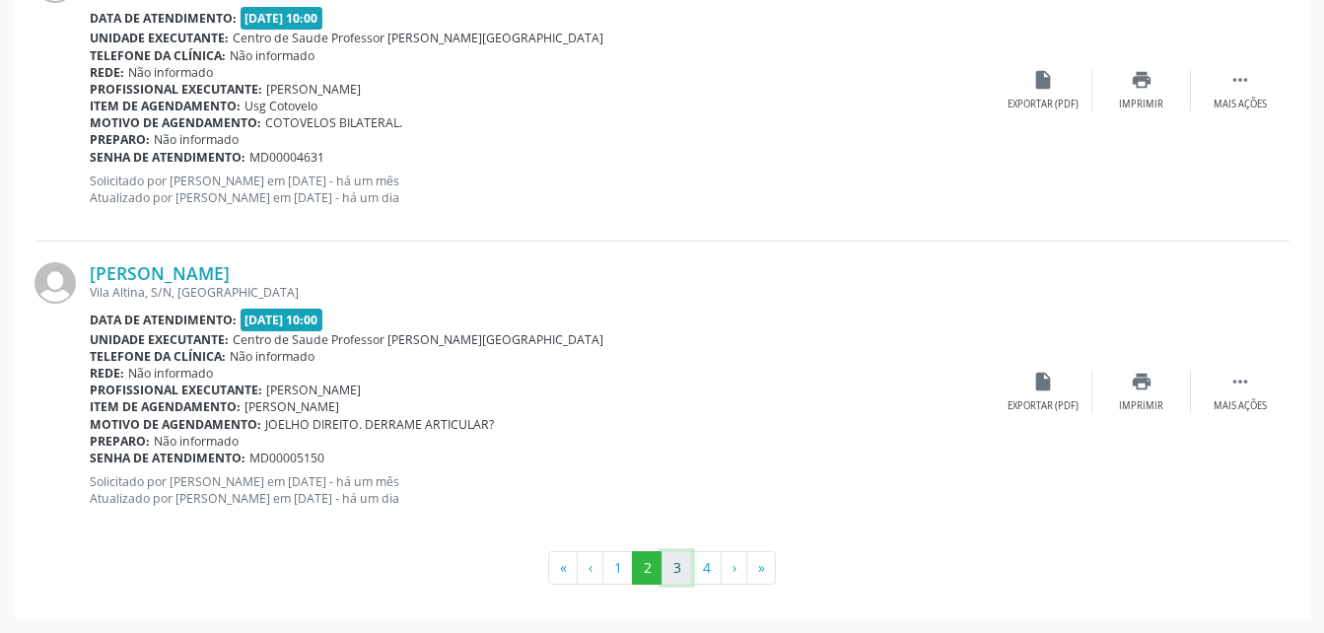
click at [676, 559] on button "3" at bounding box center [677, 568] width 31 height 34
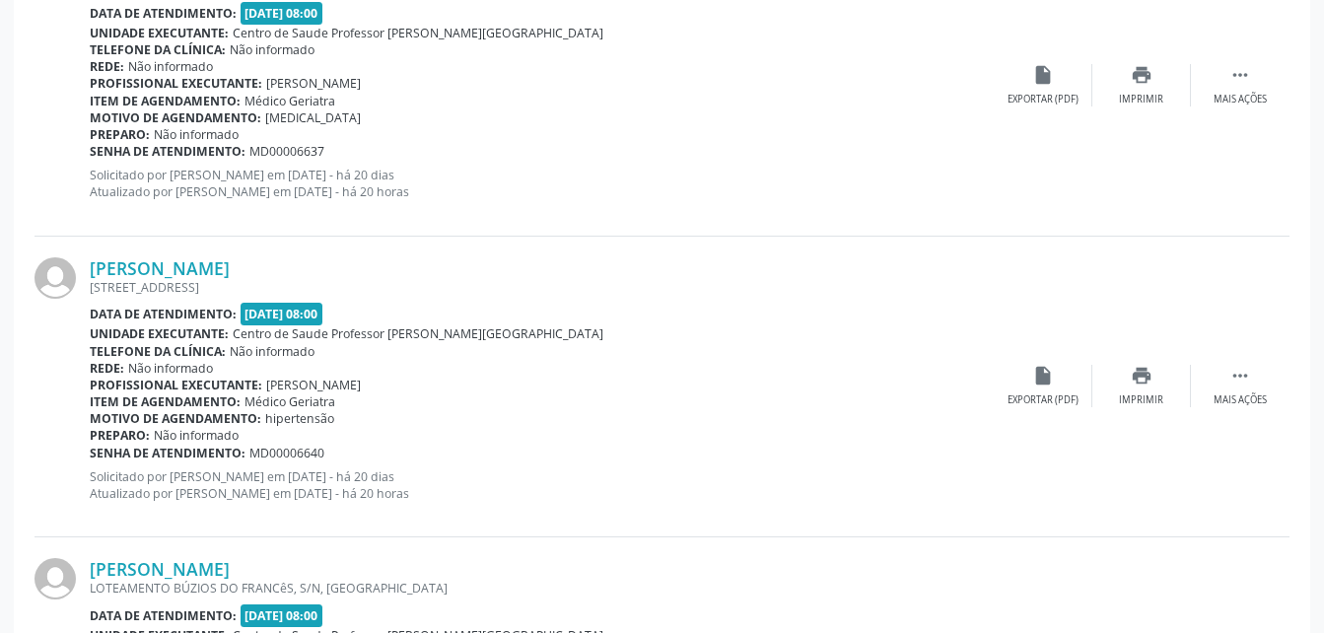
scroll to position [4575, 0]
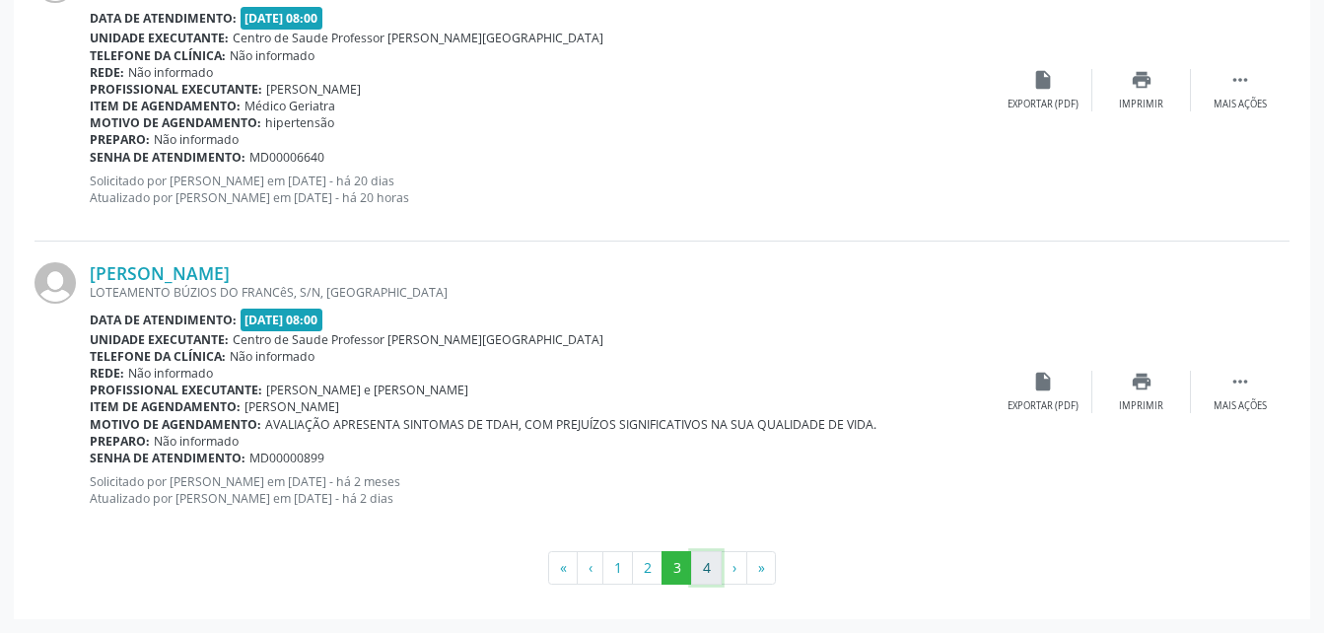
click at [707, 554] on button "4" at bounding box center [706, 568] width 31 height 34
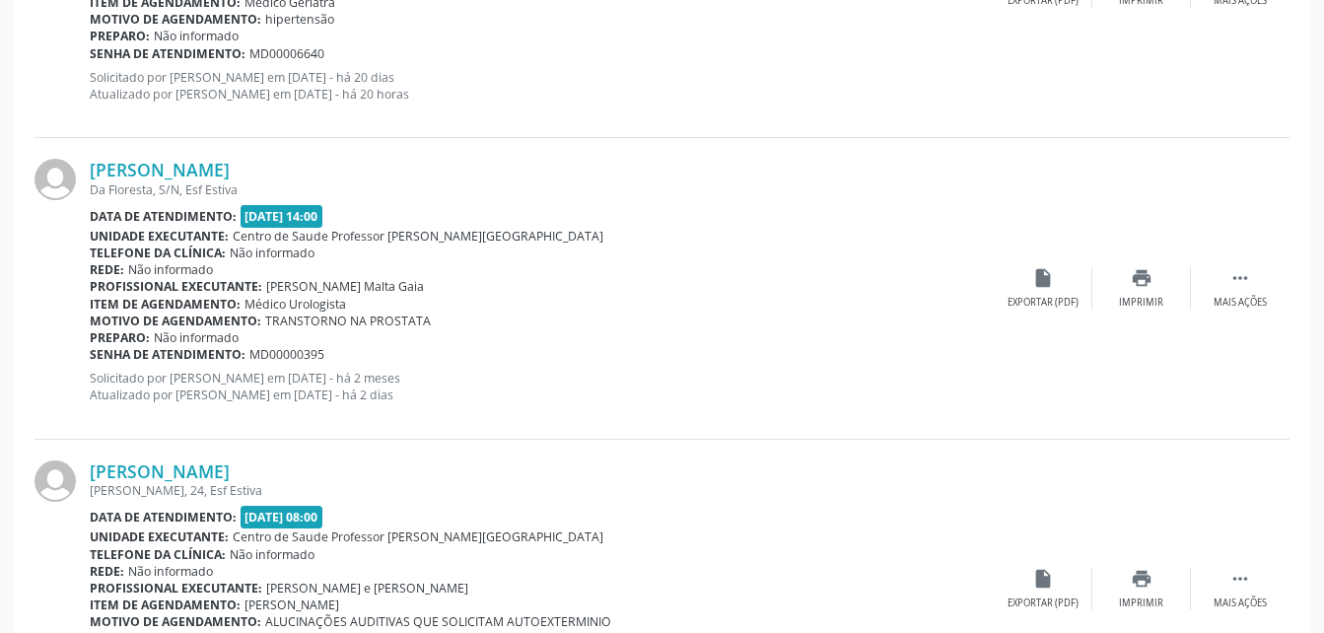
scroll to position [1262, 0]
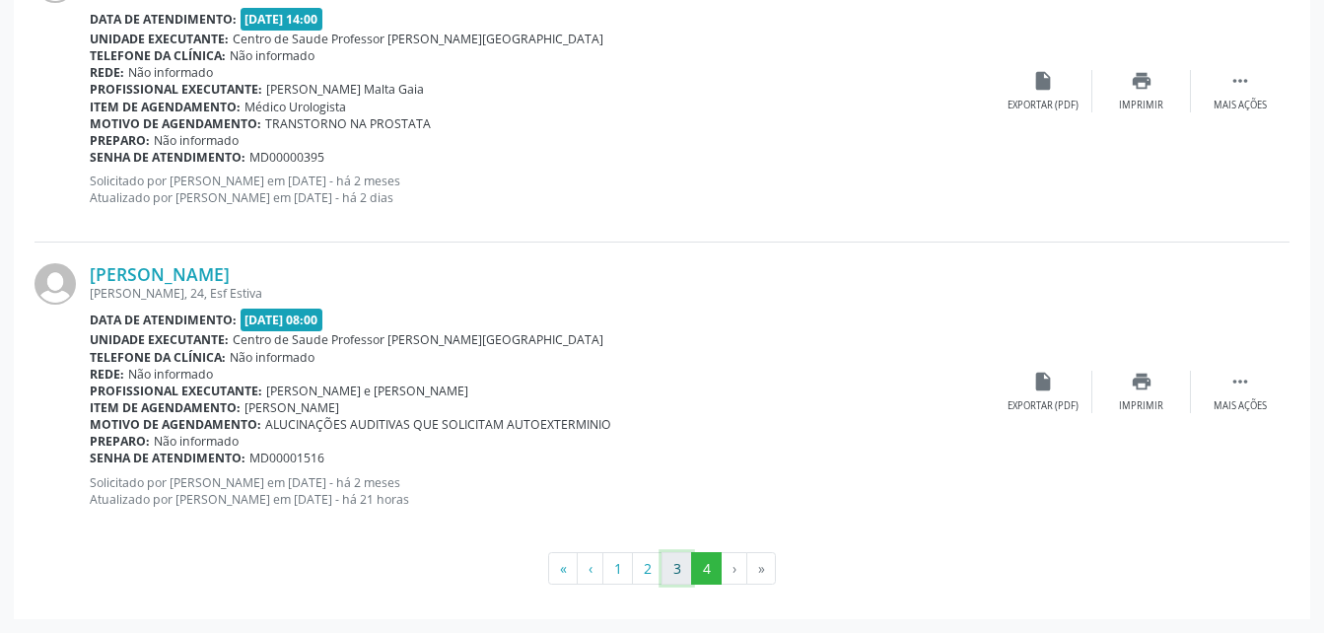
click at [675, 568] on button "3" at bounding box center [677, 569] width 31 height 34
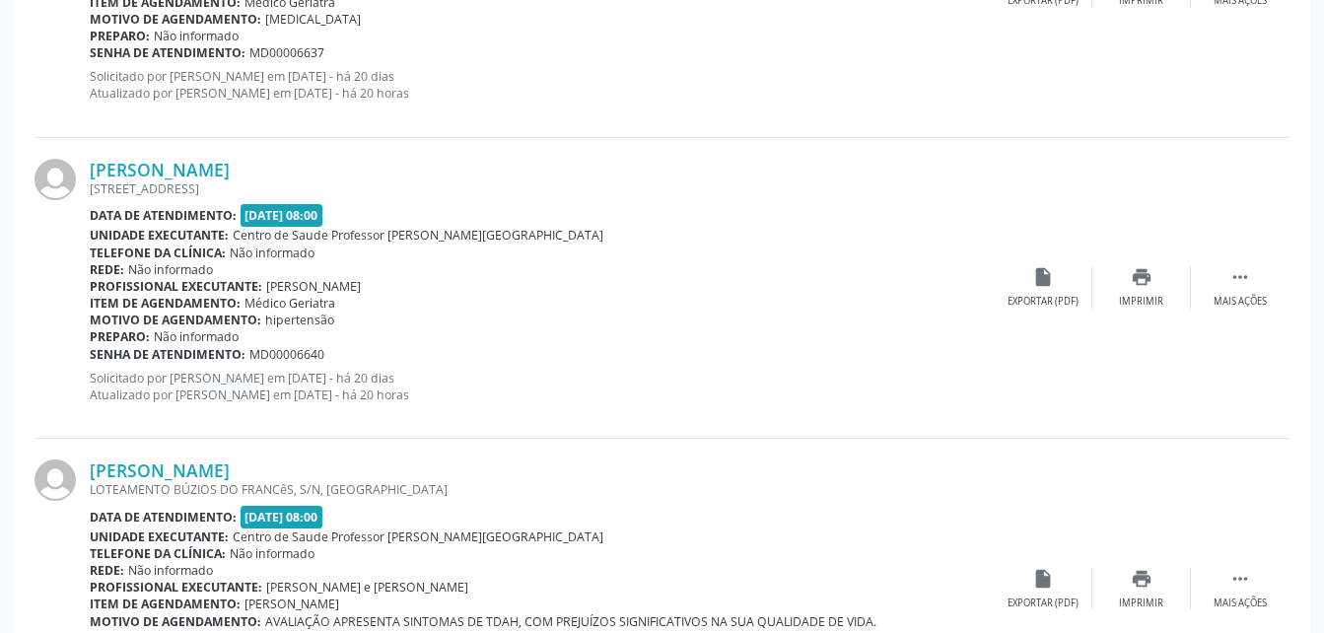
scroll to position [4575, 0]
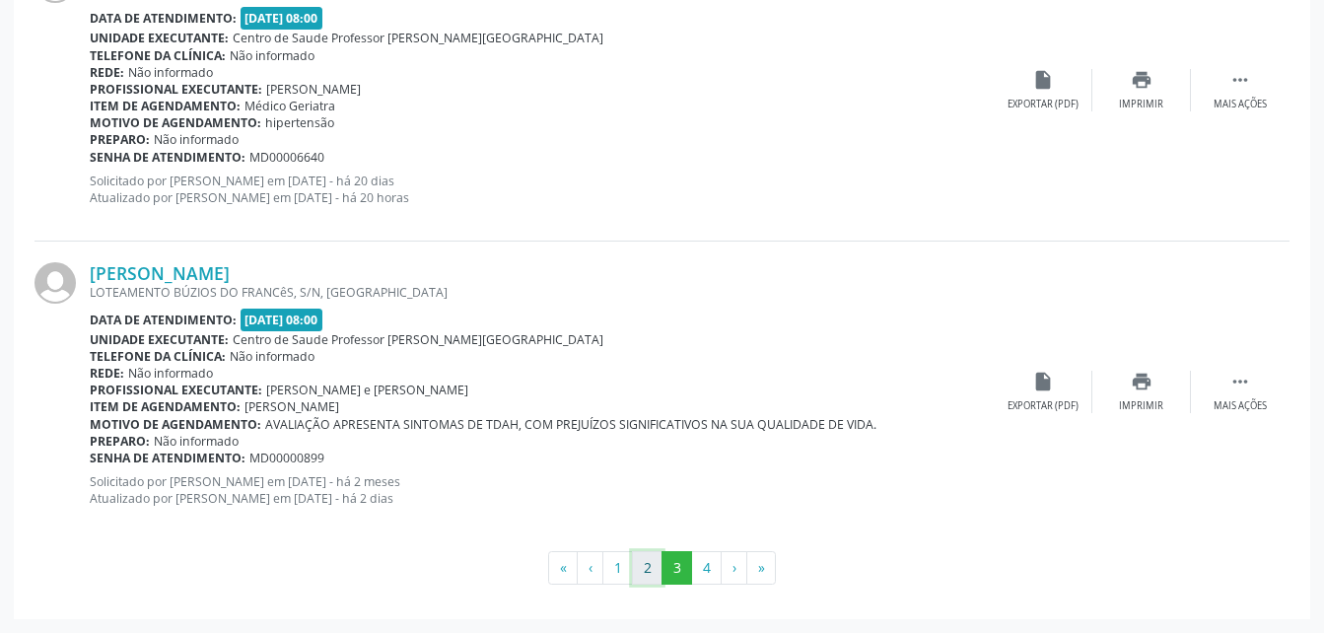
click at [652, 576] on button "2" at bounding box center [647, 568] width 31 height 34
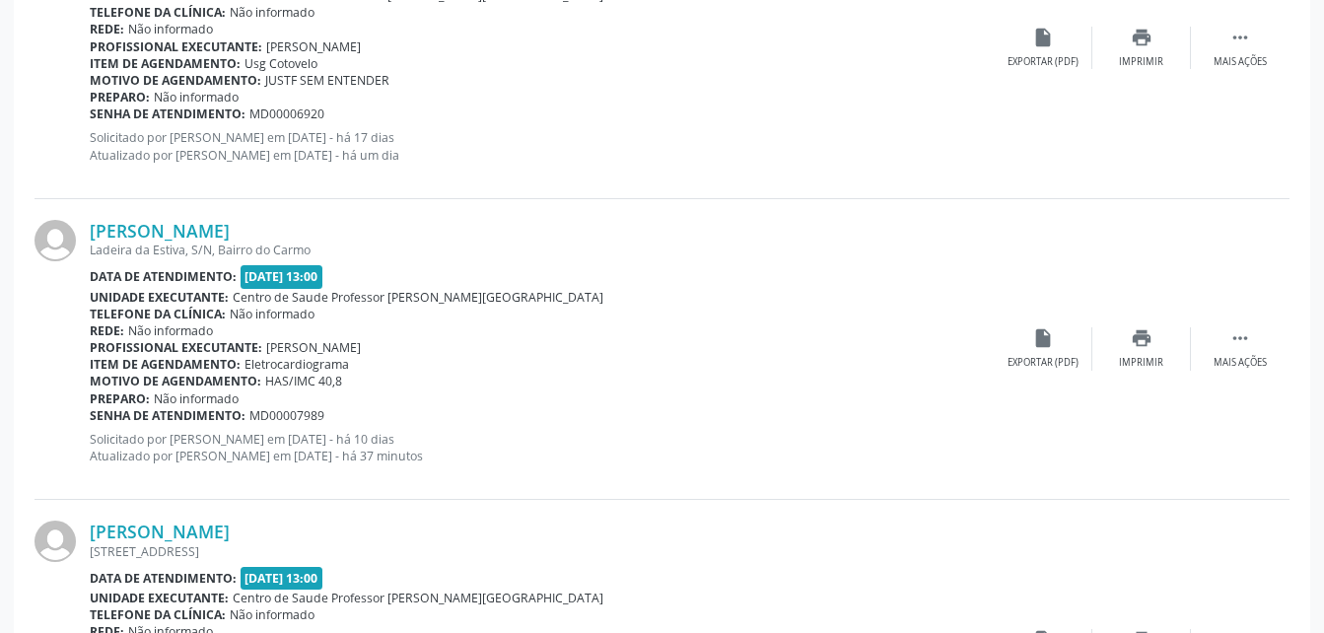
scroll to position [2504, 0]
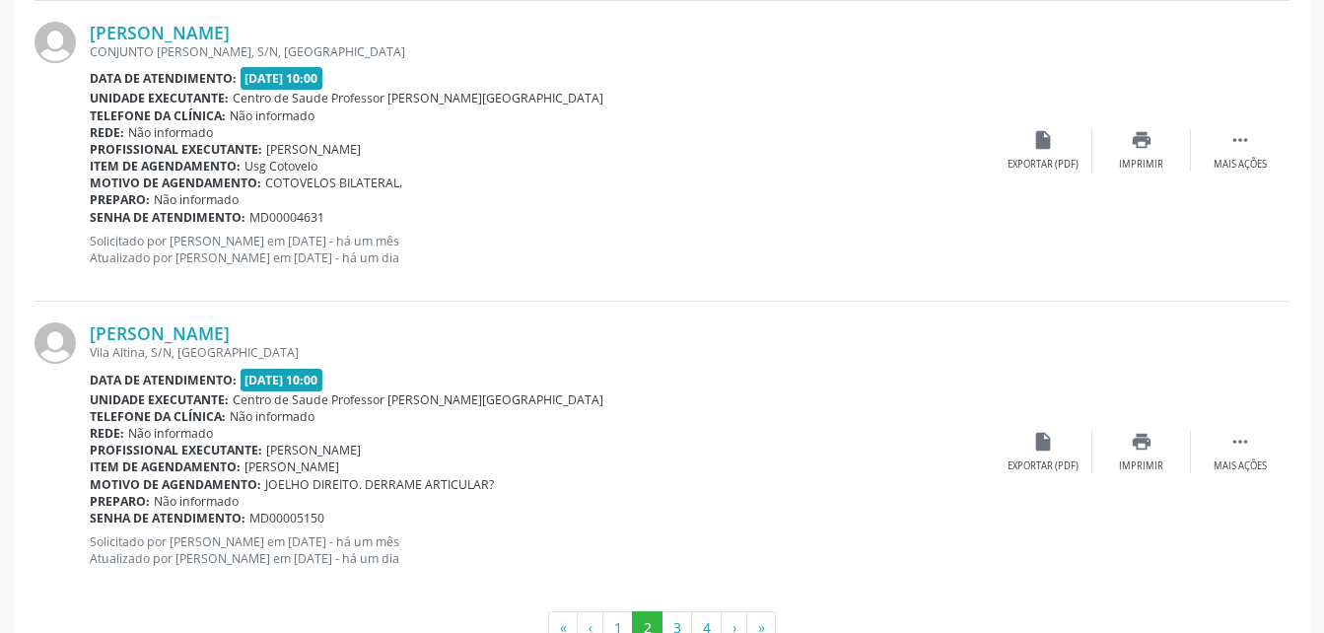
scroll to position [4575, 0]
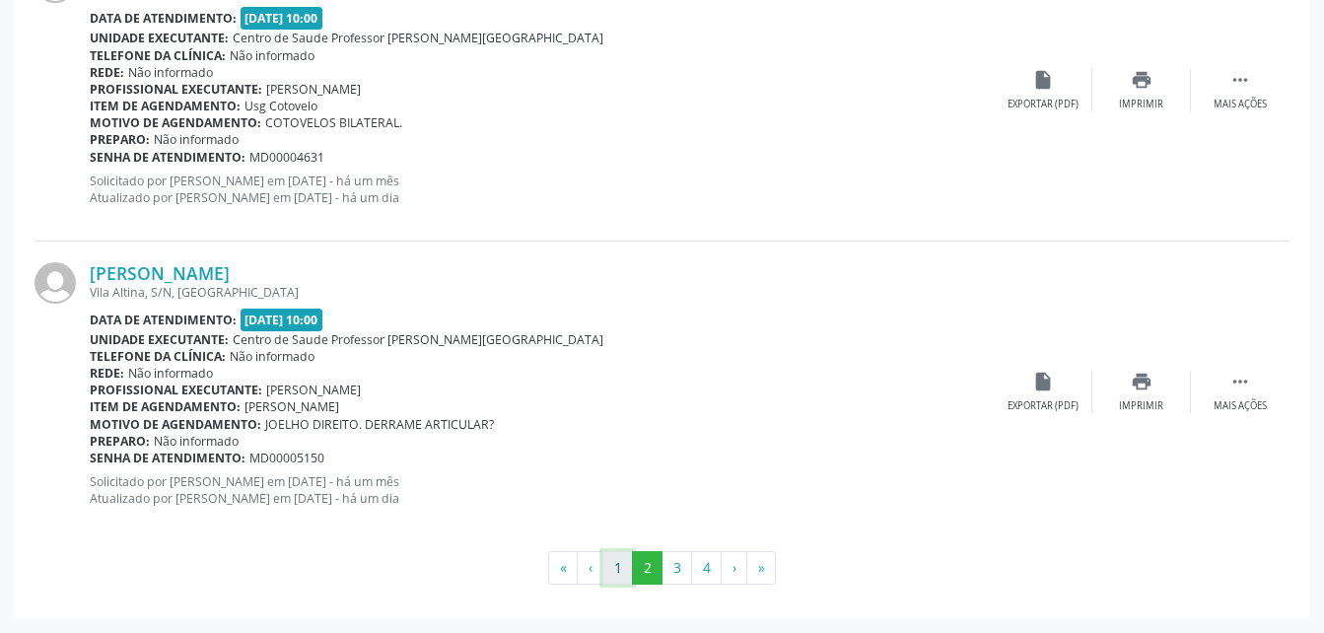
click at [628, 561] on button "1" at bounding box center [617, 568] width 31 height 34
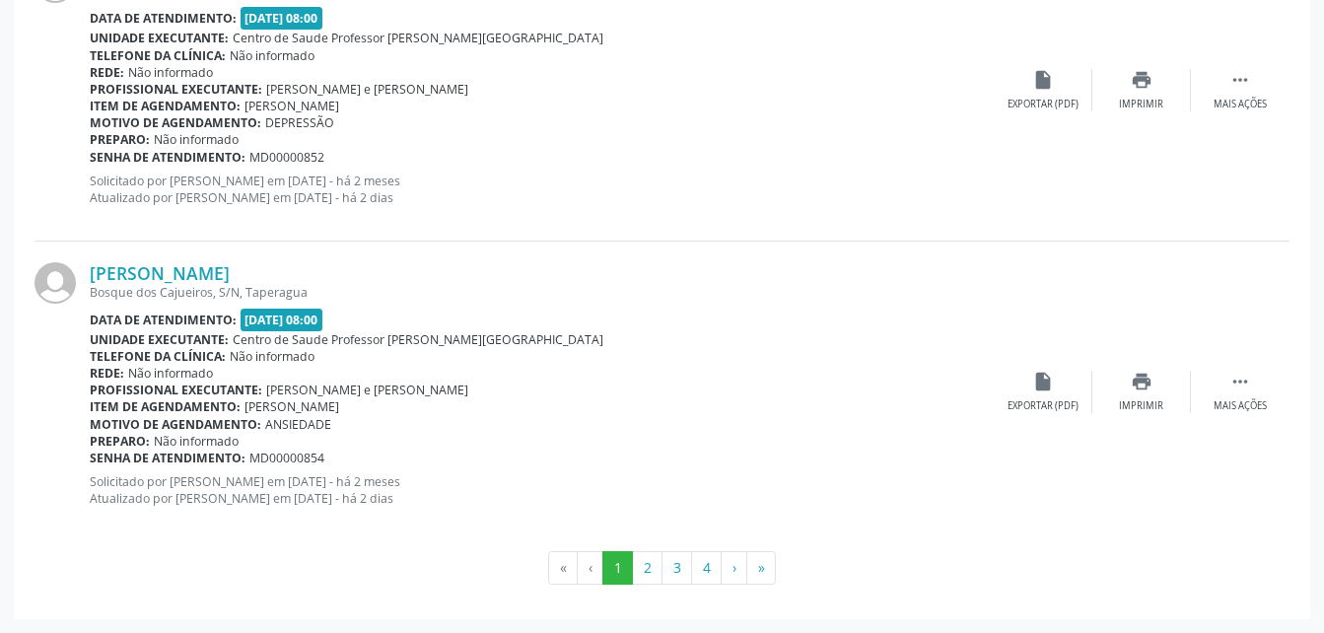
scroll to position [4378, 0]
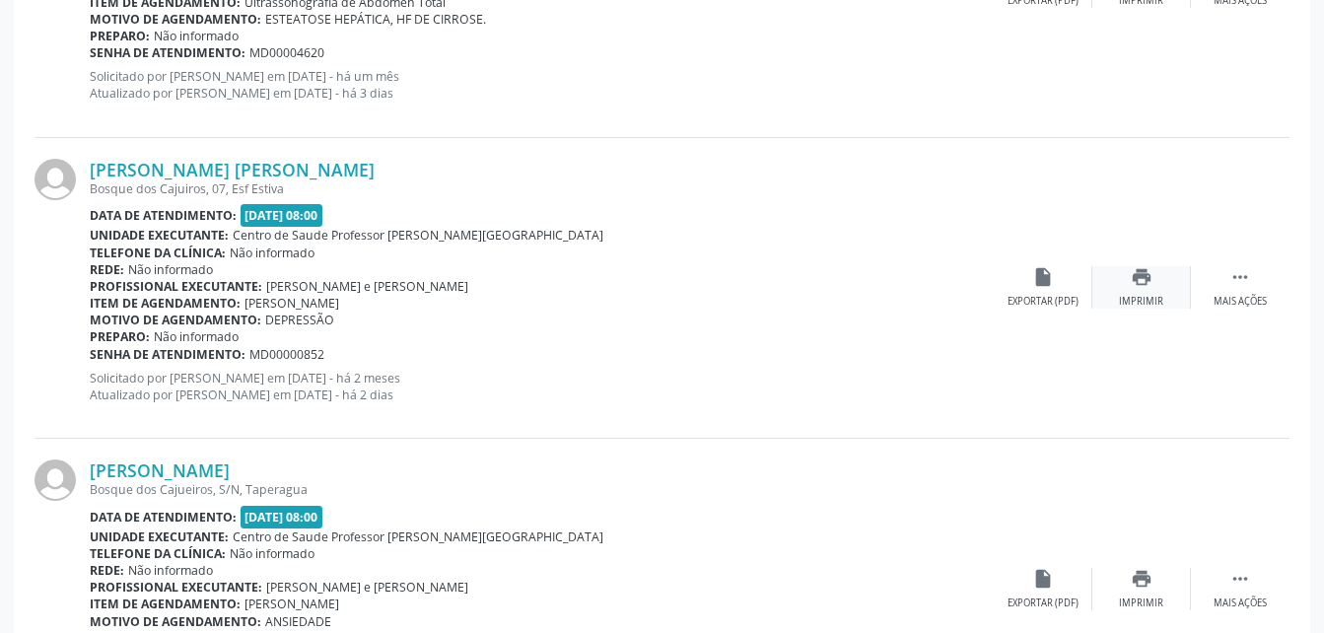
click at [1138, 273] on icon "print" at bounding box center [1142, 277] width 22 height 22
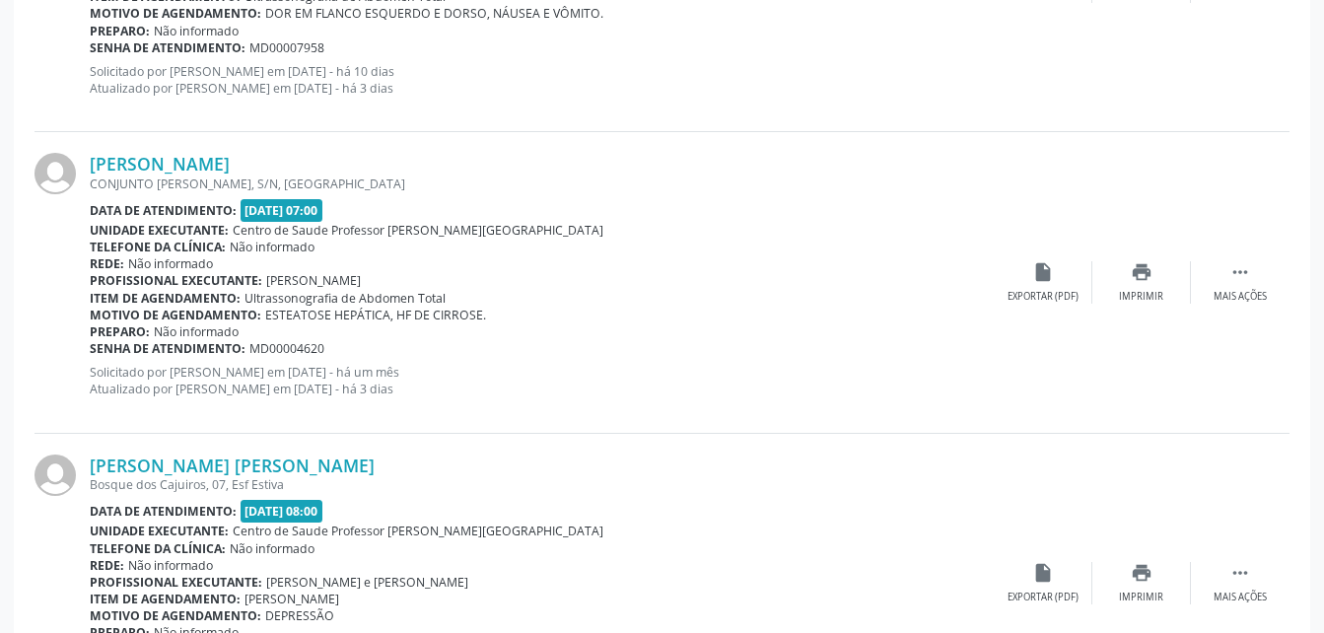
scroll to position [3293, 0]
